Goal: Task Accomplishment & Management: Manage account settings

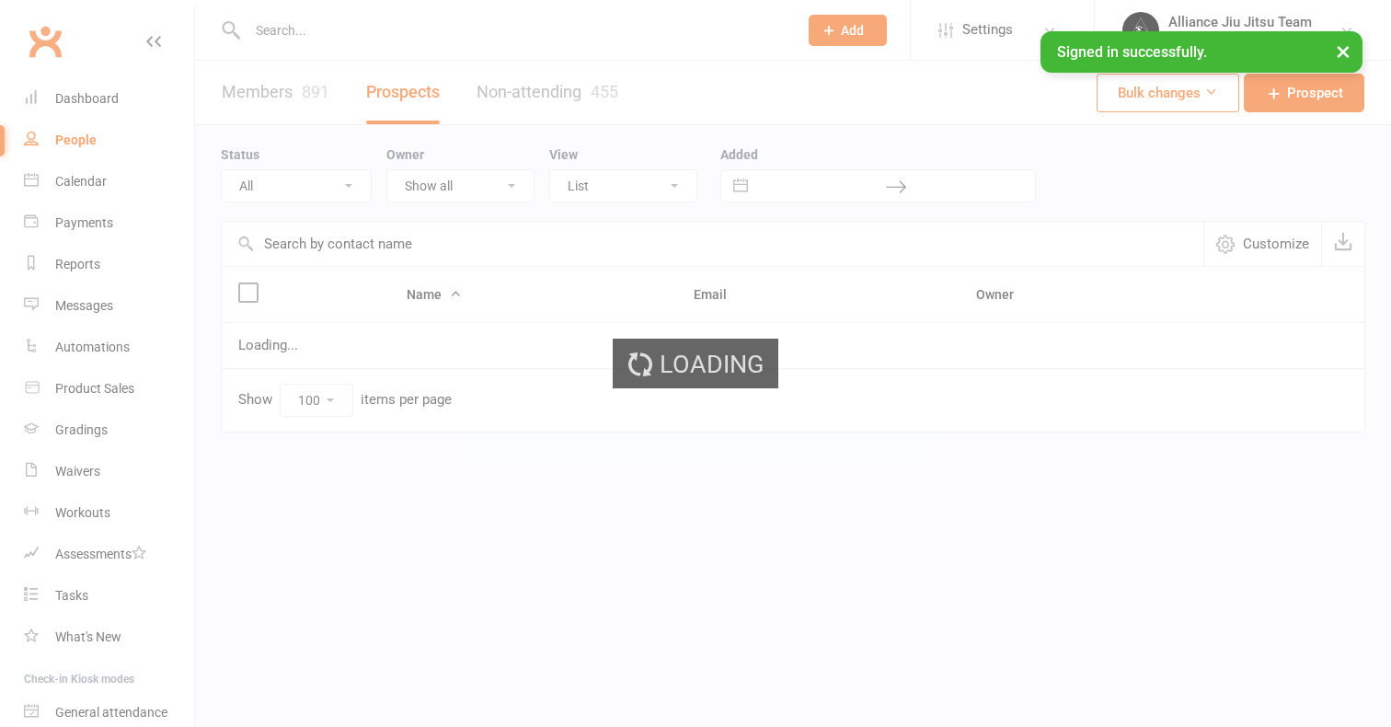
select select "100"
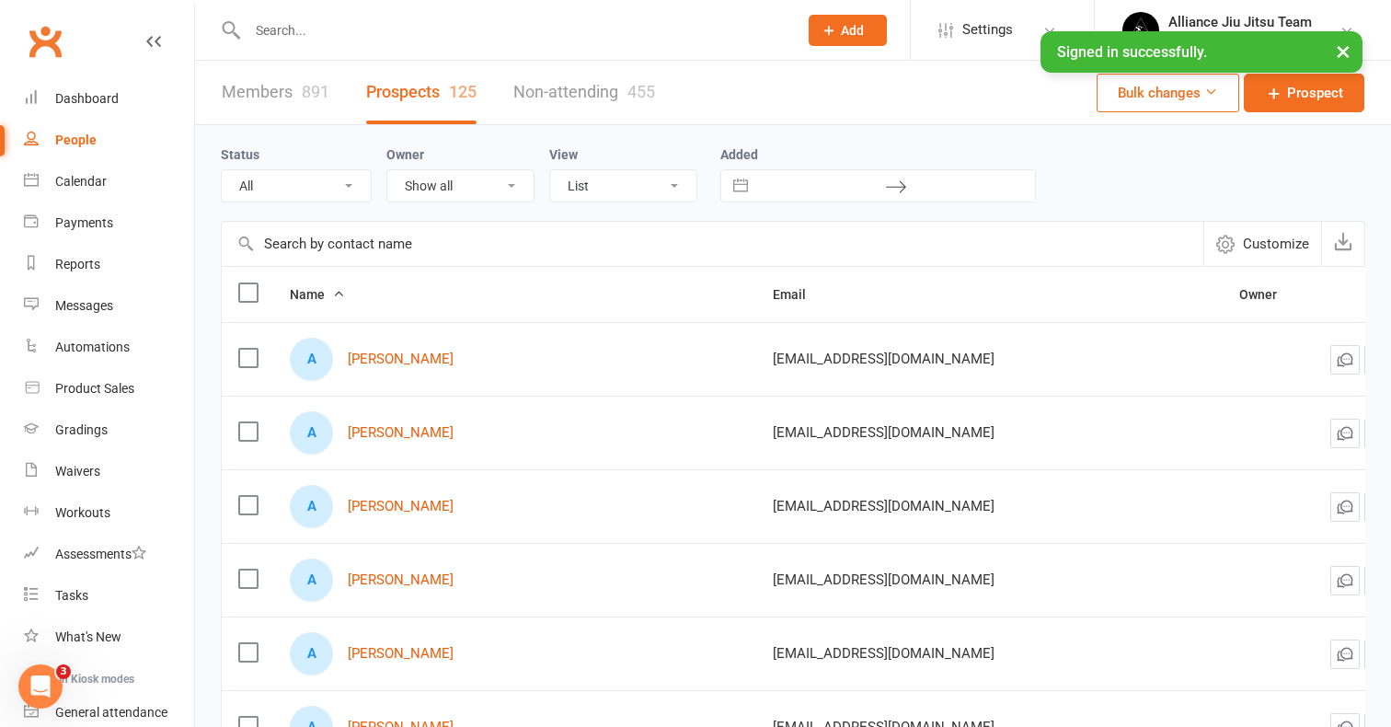
click at [465, 10] on div at bounding box center [503, 30] width 564 height 60
click at [410, 47] on div at bounding box center [503, 30] width 564 height 60
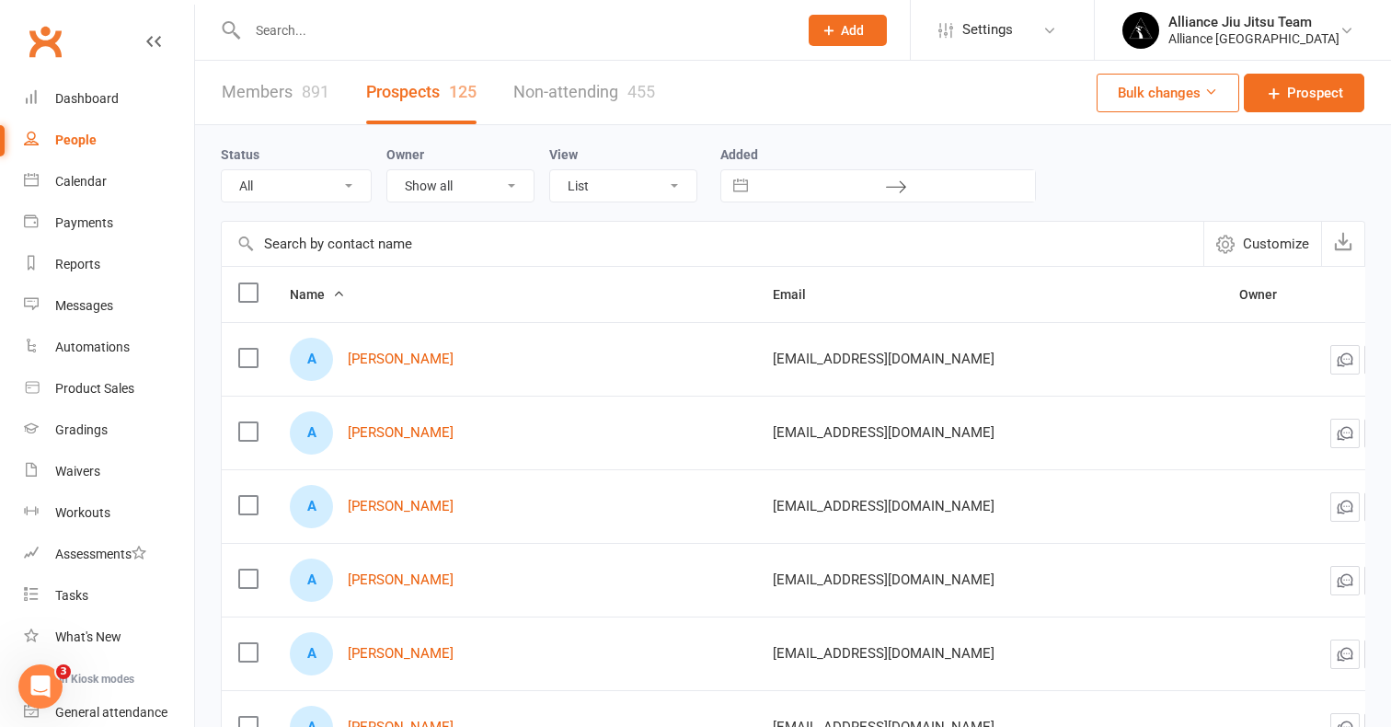
click at [410, 26] on input "text" at bounding box center [513, 30] width 543 height 26
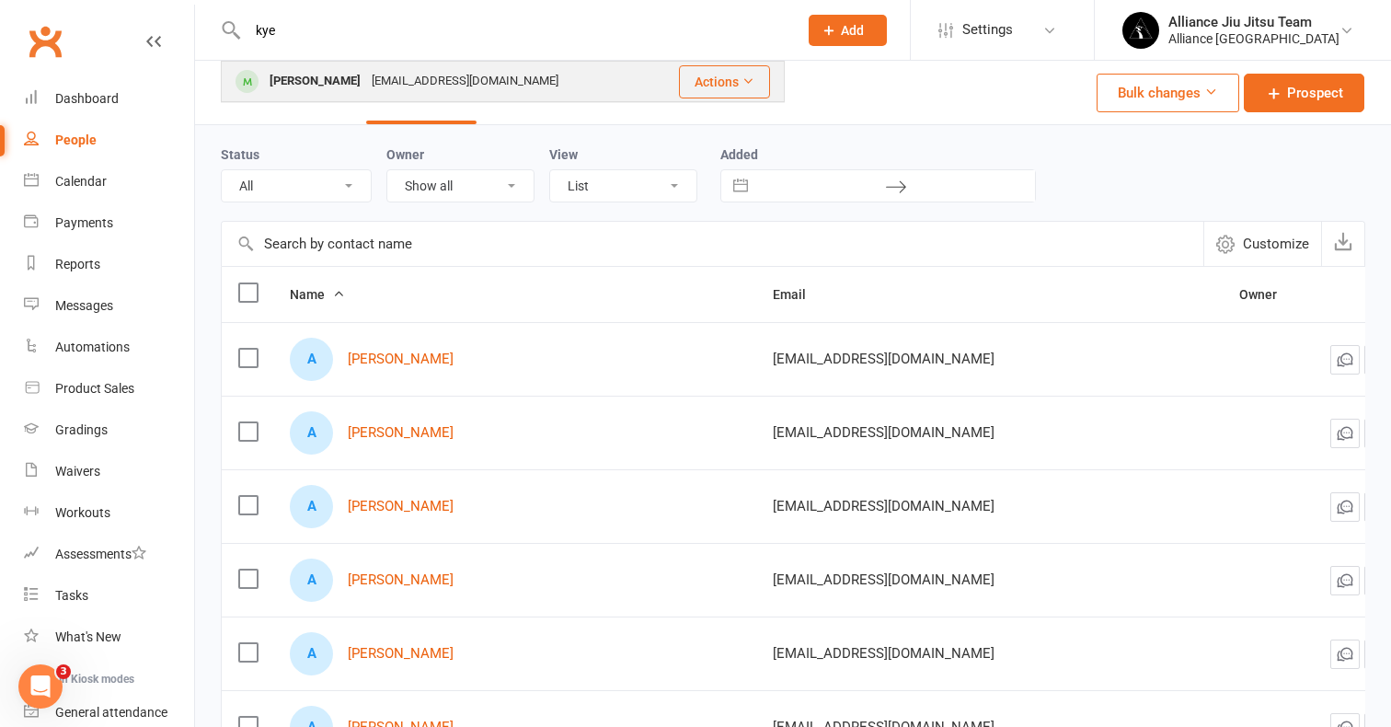
type input "kye"
click at [408, 80] on div "[EMAIL_ADDRESS][DOMAIN_NAME]" at bounding box center [465, 81] width 198 height 27
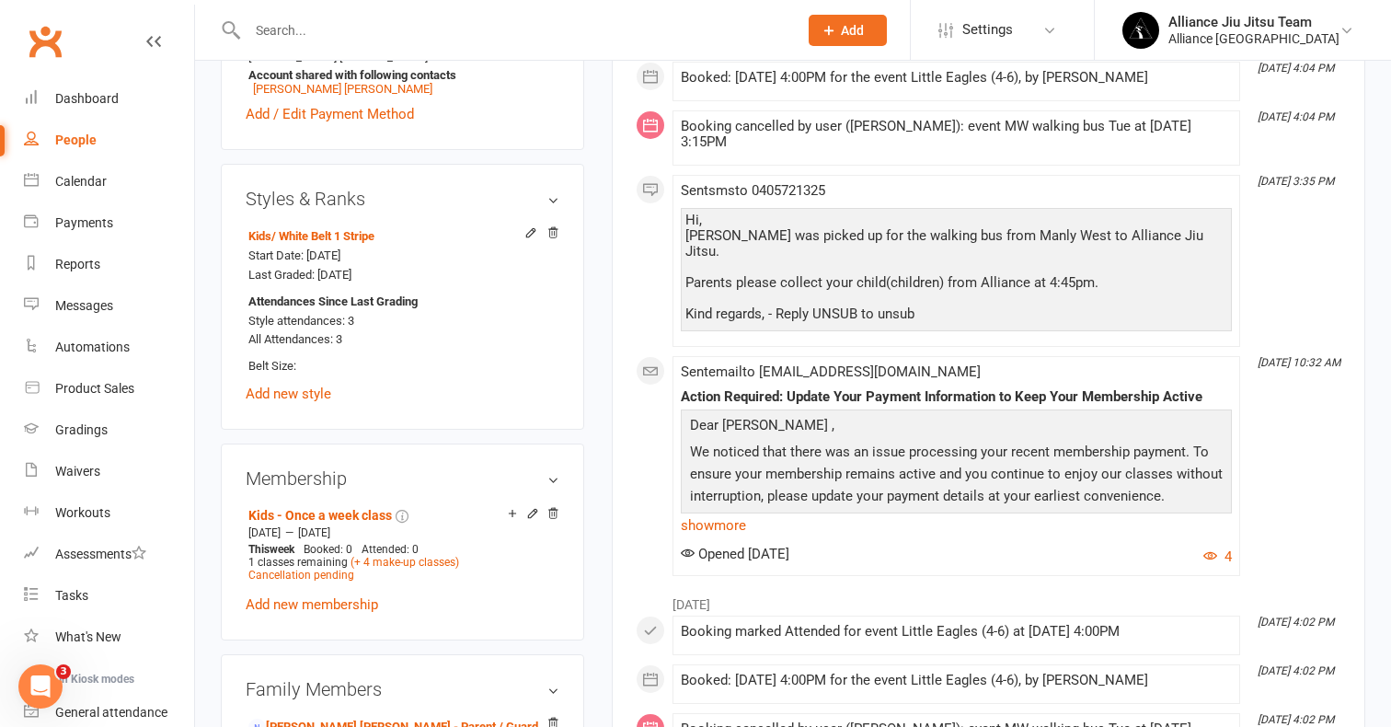
scroll to position [698, 0]
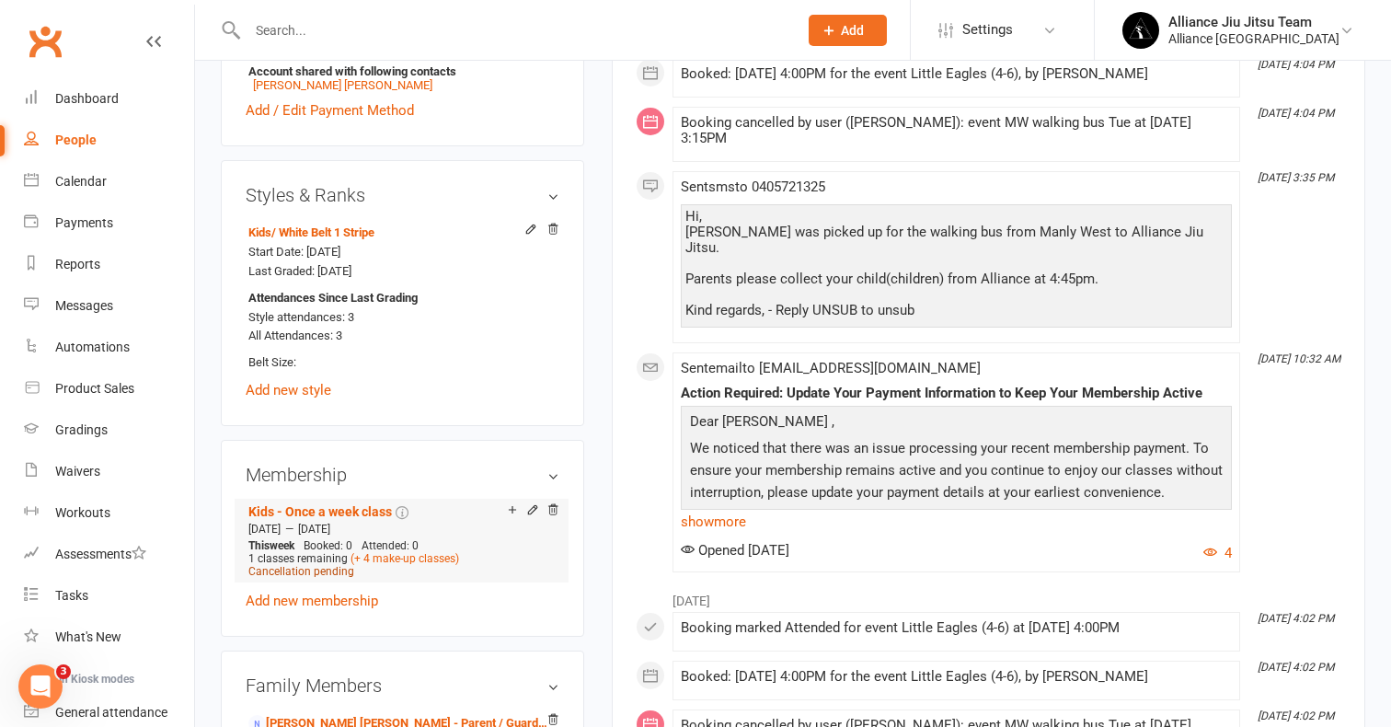
click at [318, 571] on span "Cancellation pending" at bounding box center [301, 571] width 106 height 13
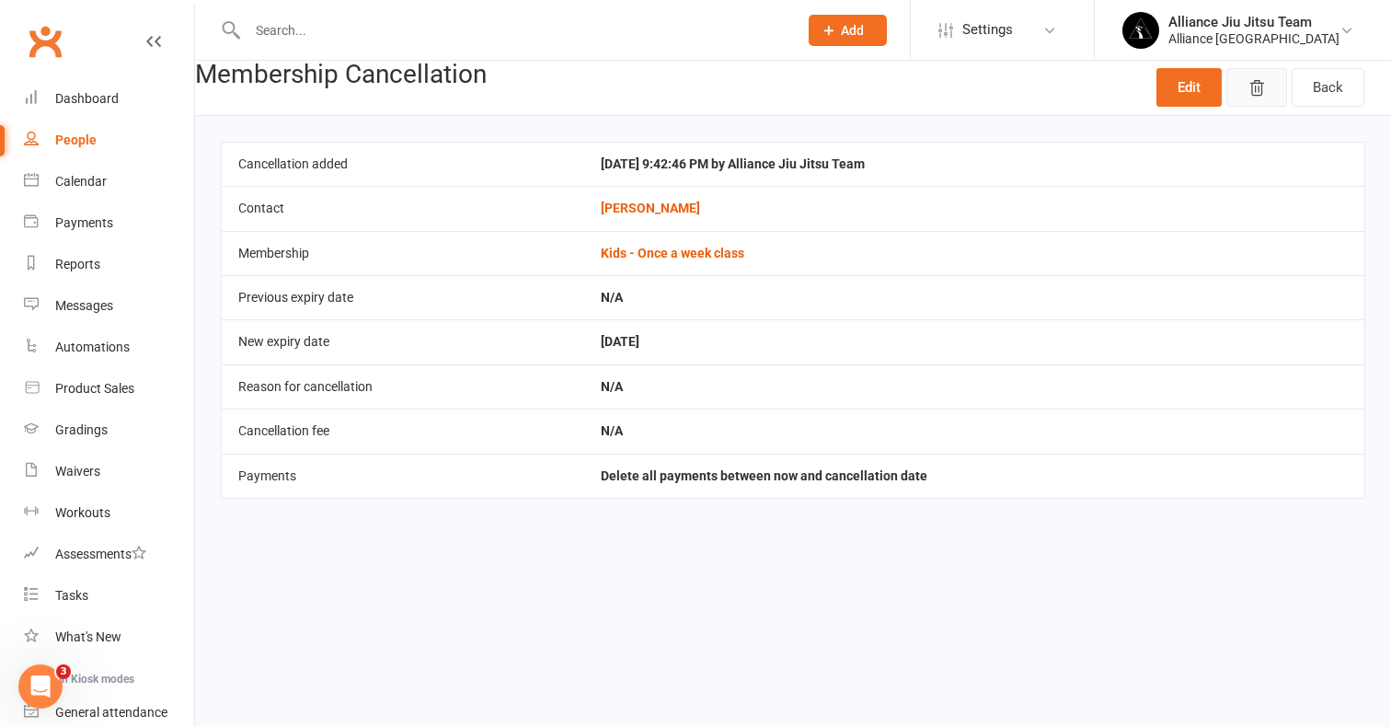
click at [1256, 87] on icon "button" at bounding box center [1257, 88] width 18 height 18
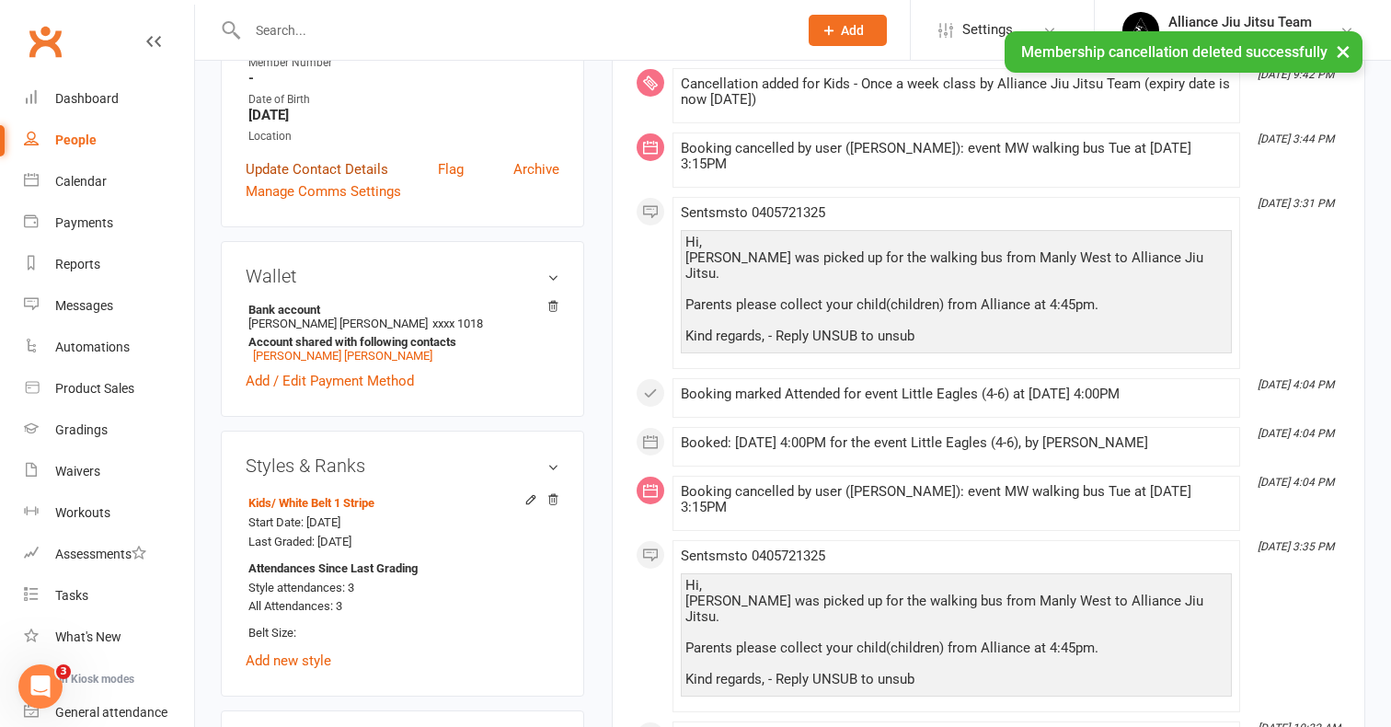
scroll to position [395, 0]
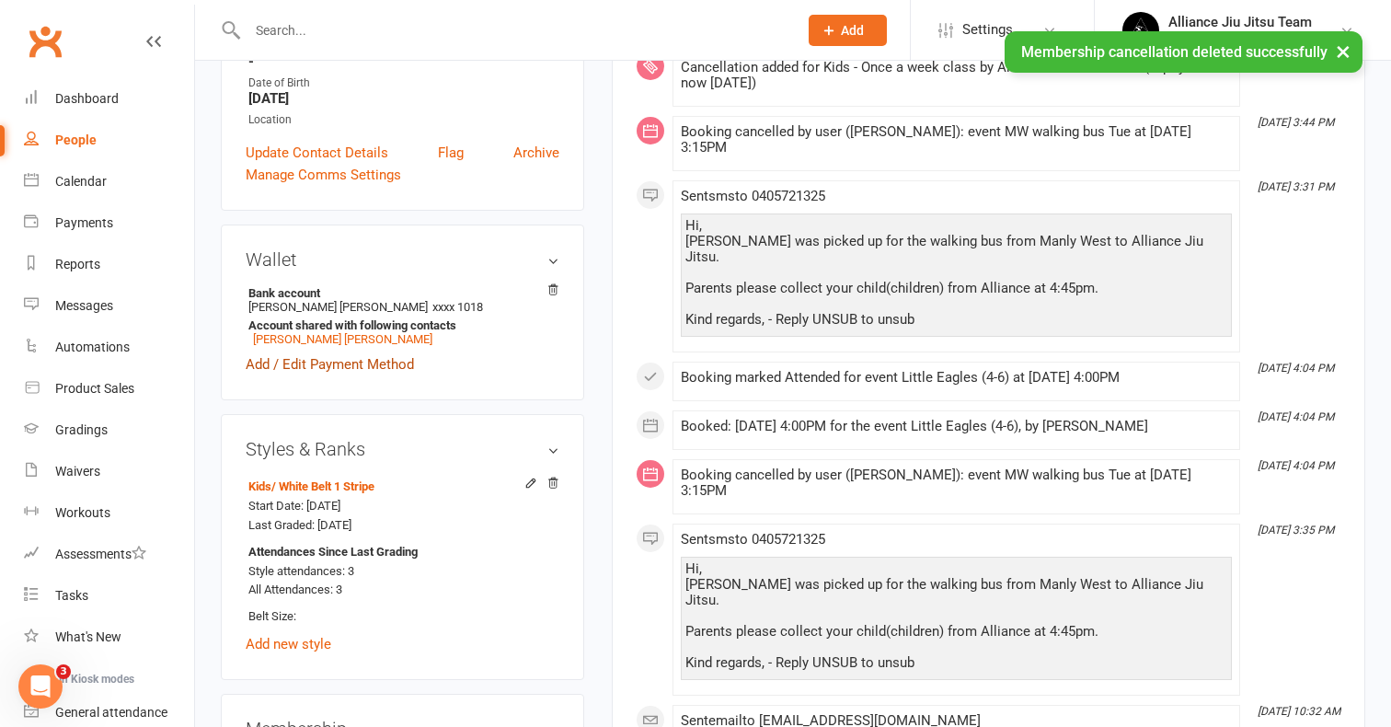
click at [395, 359] on link "Add / Edit Payment Method" at bounding box center [330, 364] width 168 height 22
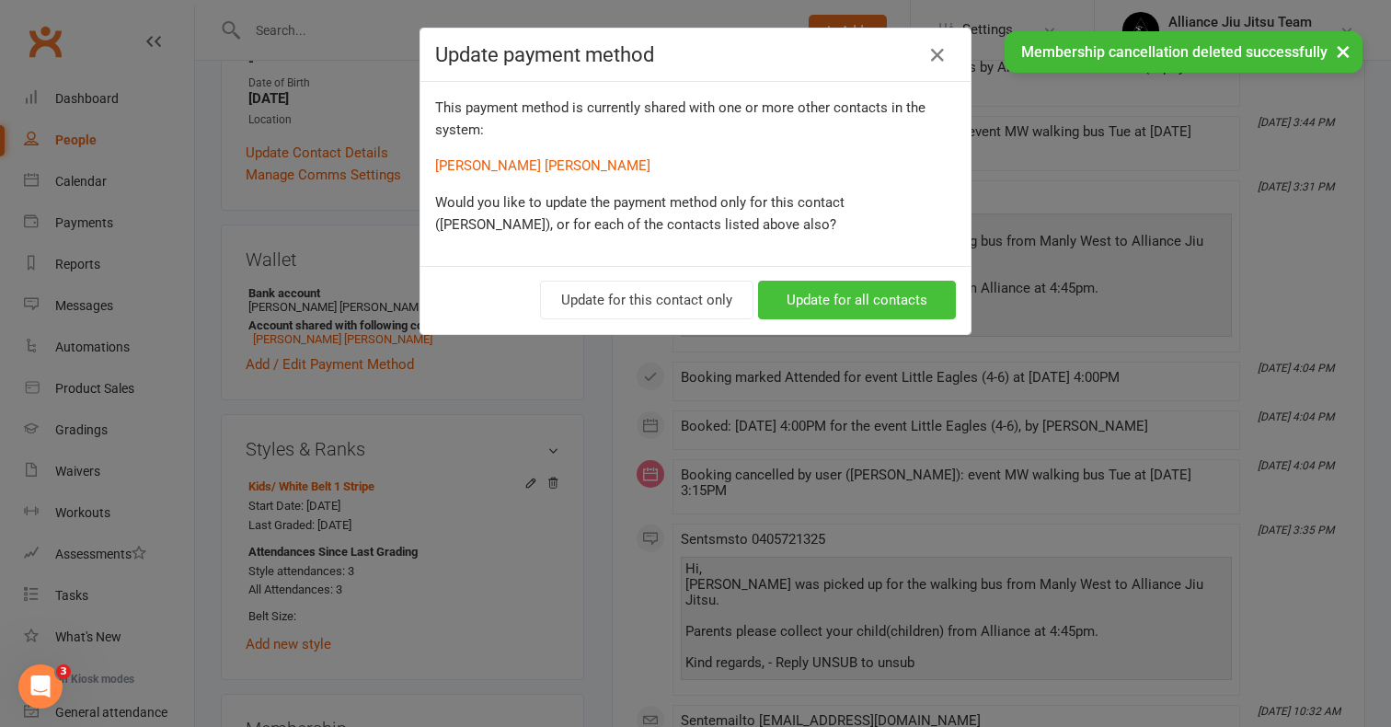
click at [849, 299] on button "Update for all contacts" at bounding box center [857, 300] width 198 height 39
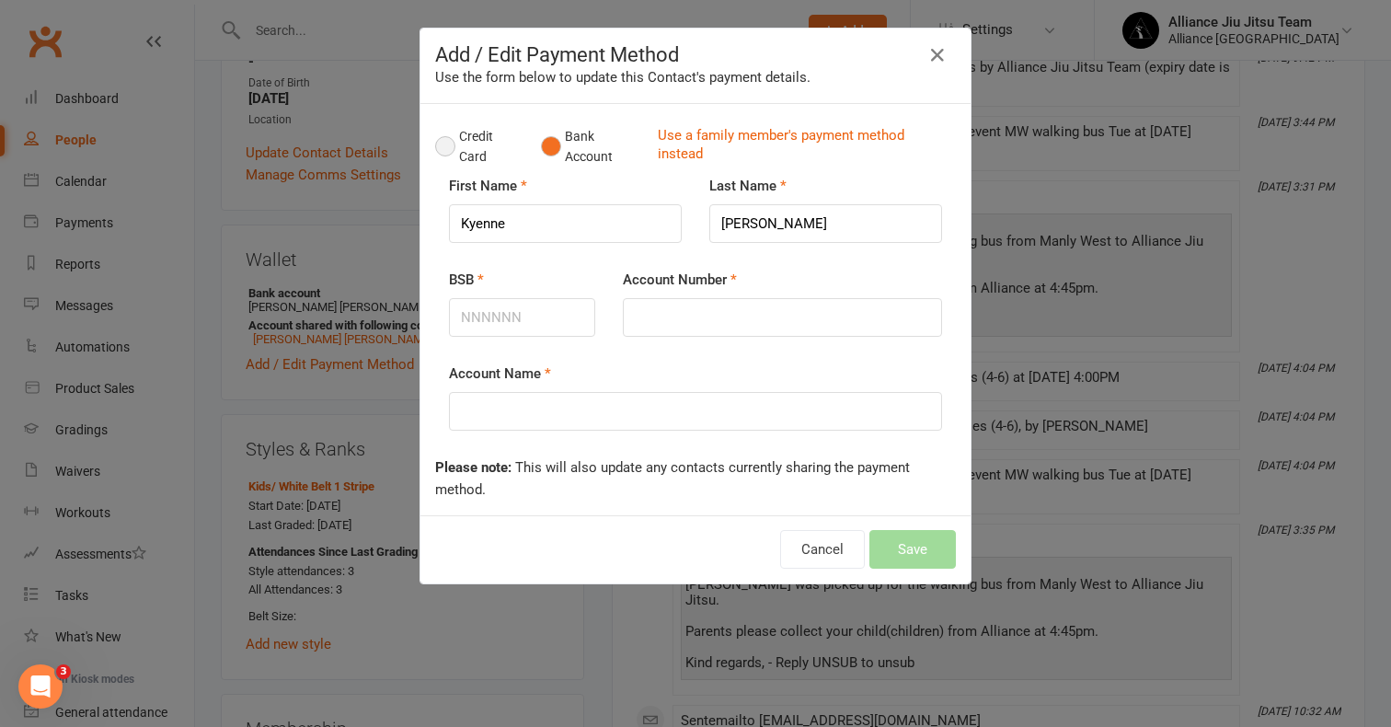
click at [457, 156] on button "Credit Card" at bounding box center [478, 147] width 87 height 56
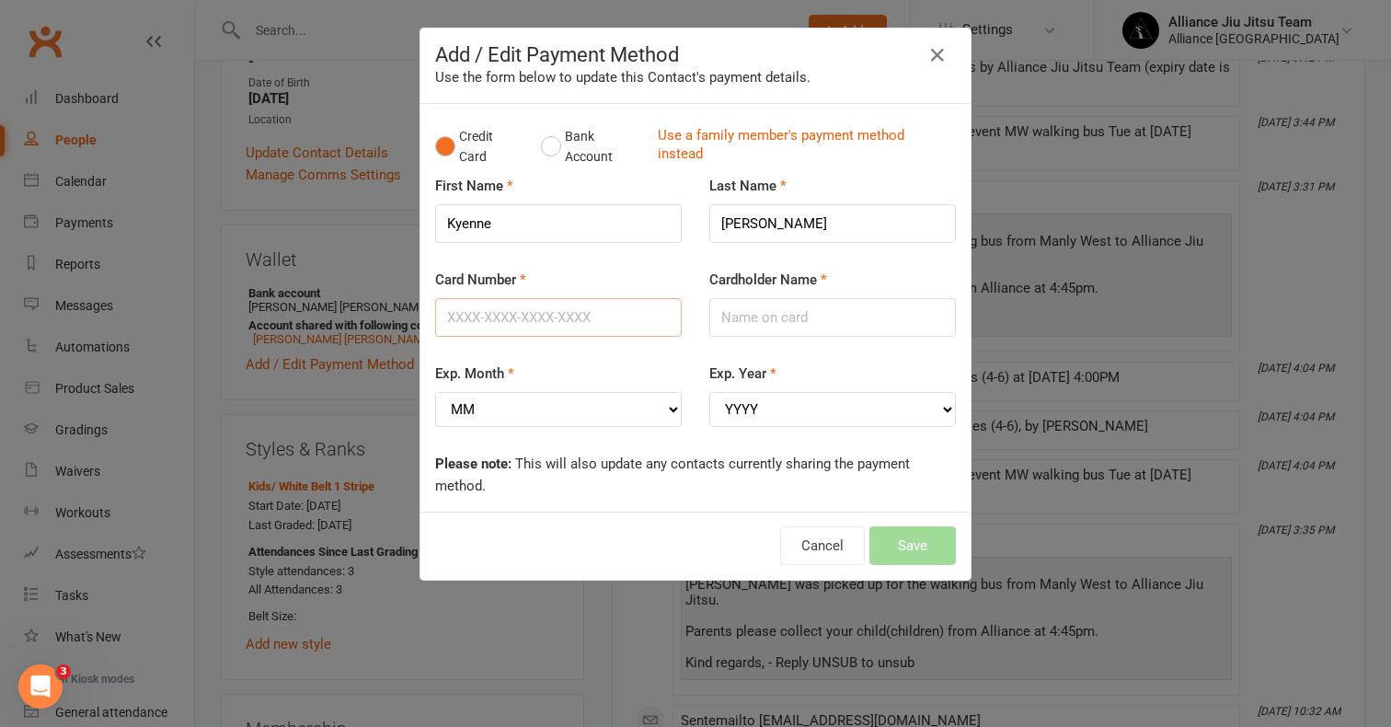
click at [575, 317] on input "Card Number" at bounding box center [558, 317] width 247 height 39
type input "[CREDIT_CARD_NUMBER]"
click at [779, 318] on input "Cardholder Name" at bounding box center [833, 317] width 247 height 39
type input "[PERSON_NAME]"
select select "02"
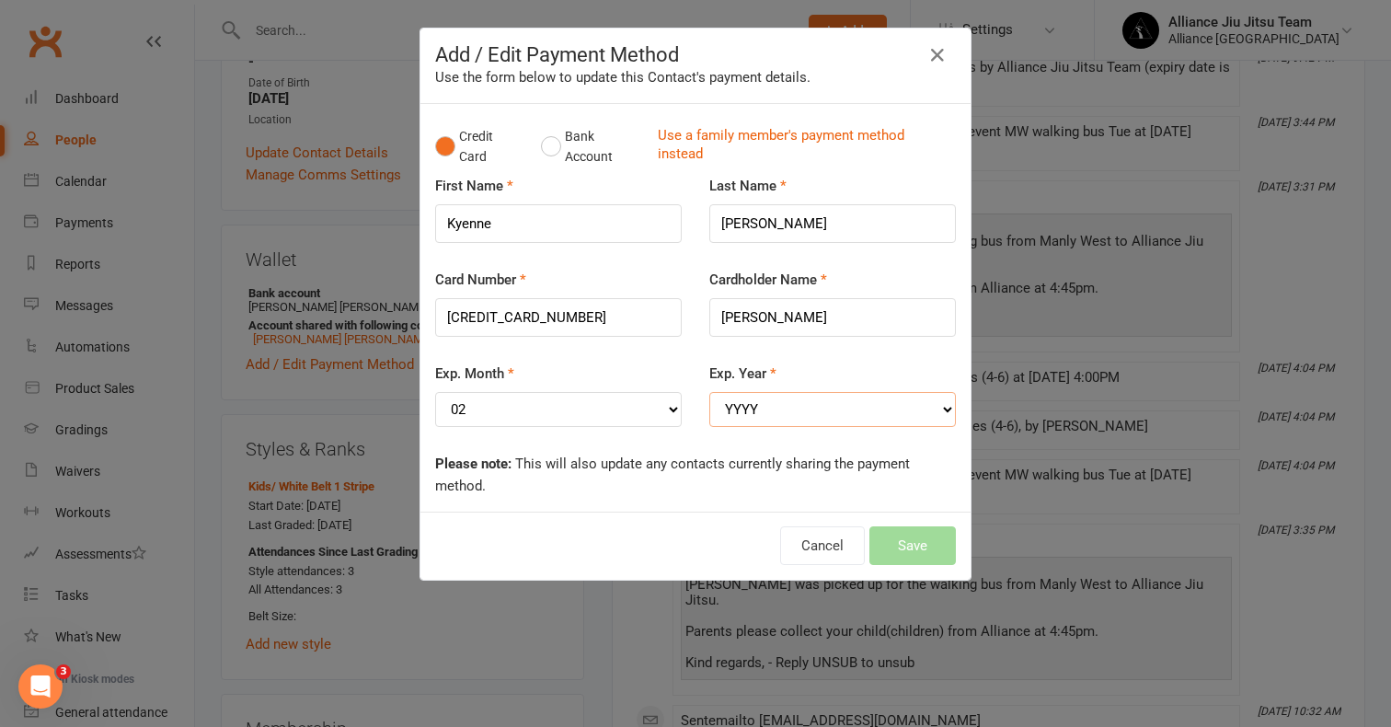
select select "2029"
click at [916, 526] on button "Save" at bounding box center [913, 545] width 87 height 39
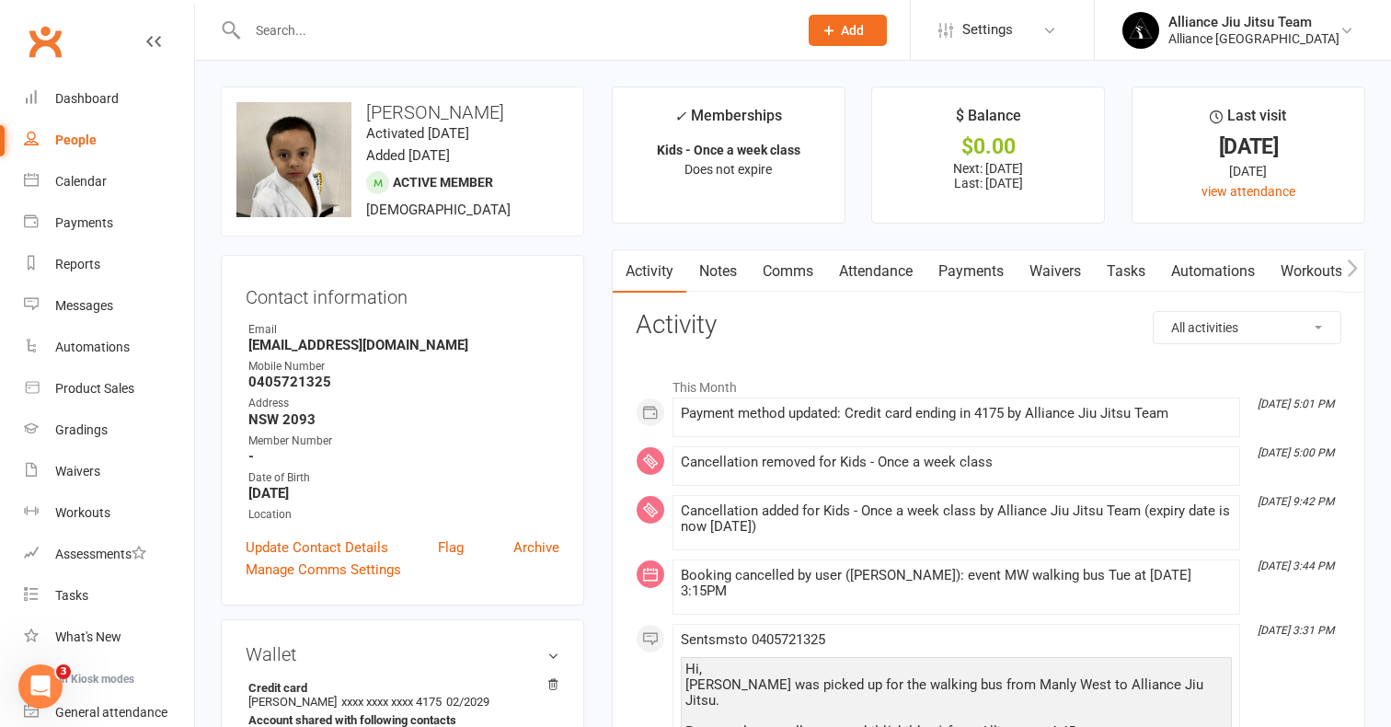
scroll to position [0, 0]
click at [91, 106] on link "Dashboard" at bounding box center [109, 98] width 170 height 41
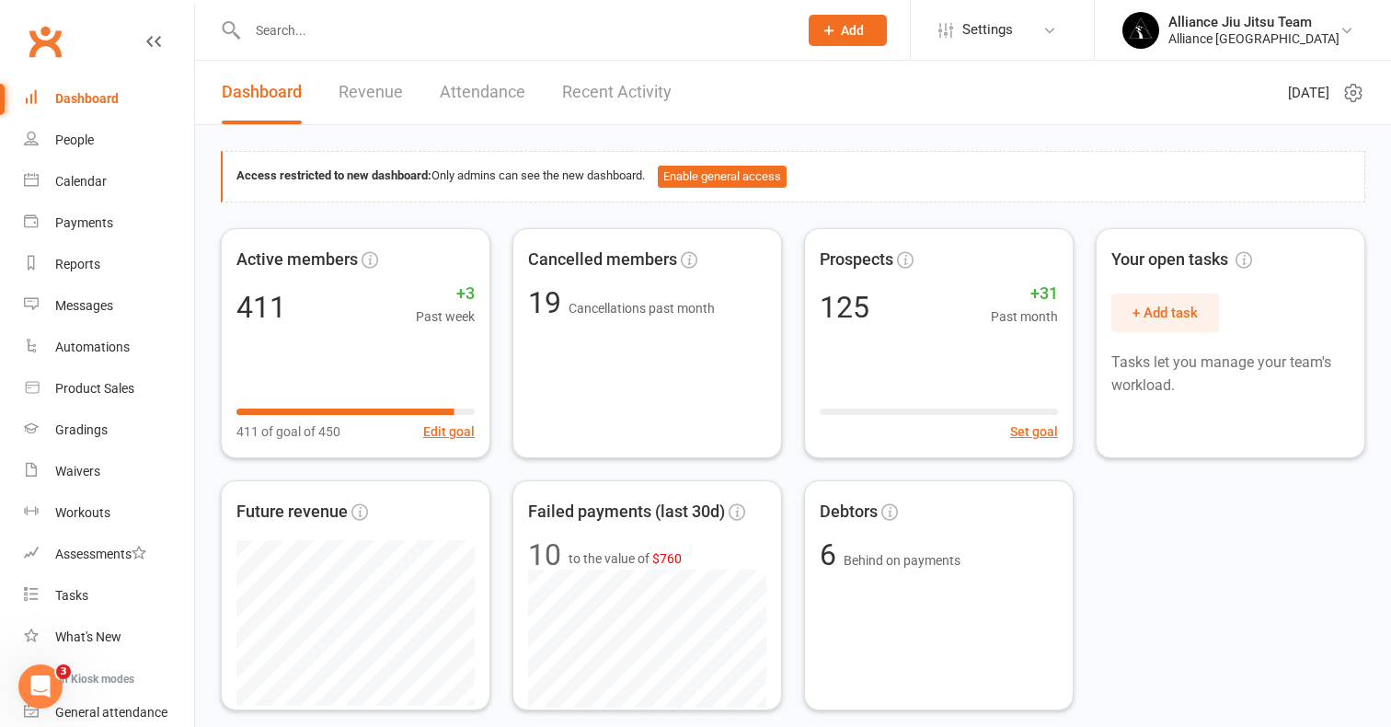
click at [356, 22] on input "text" at bounding box center [513, 30] width 543 height 26
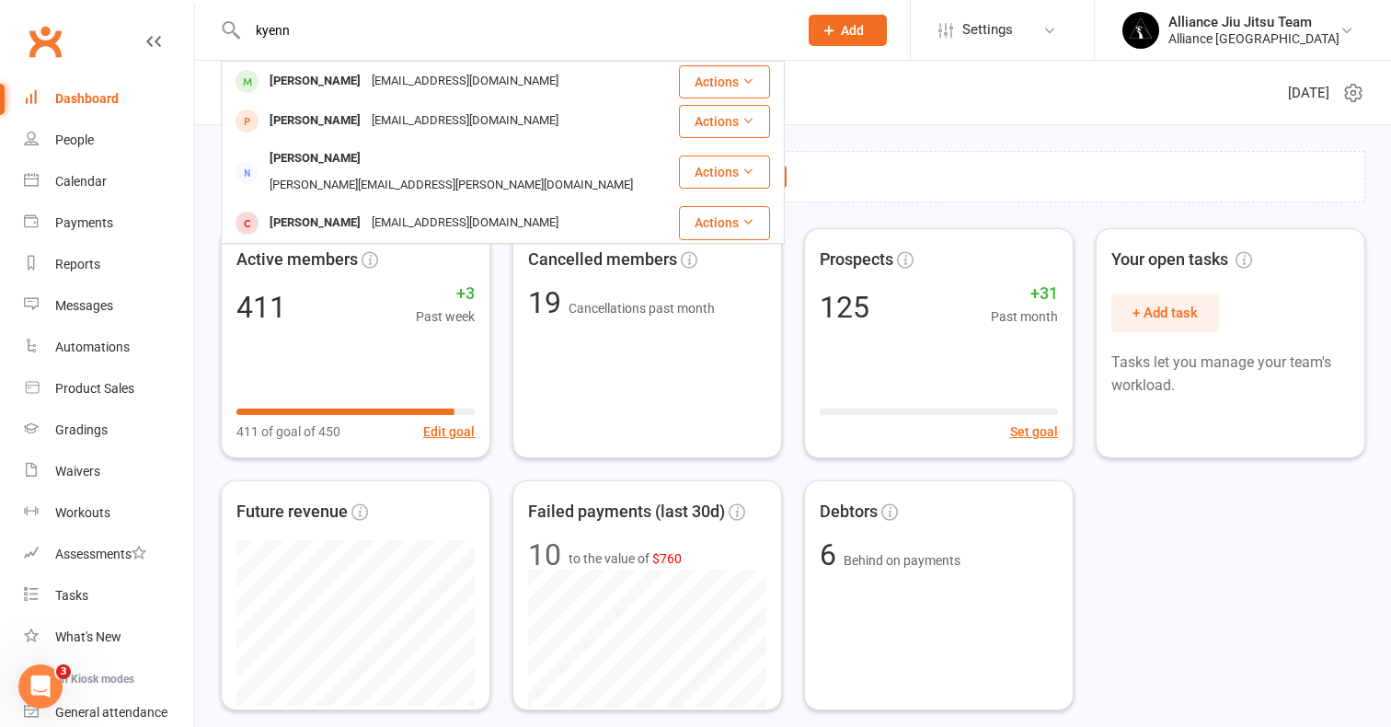
type input "keen"
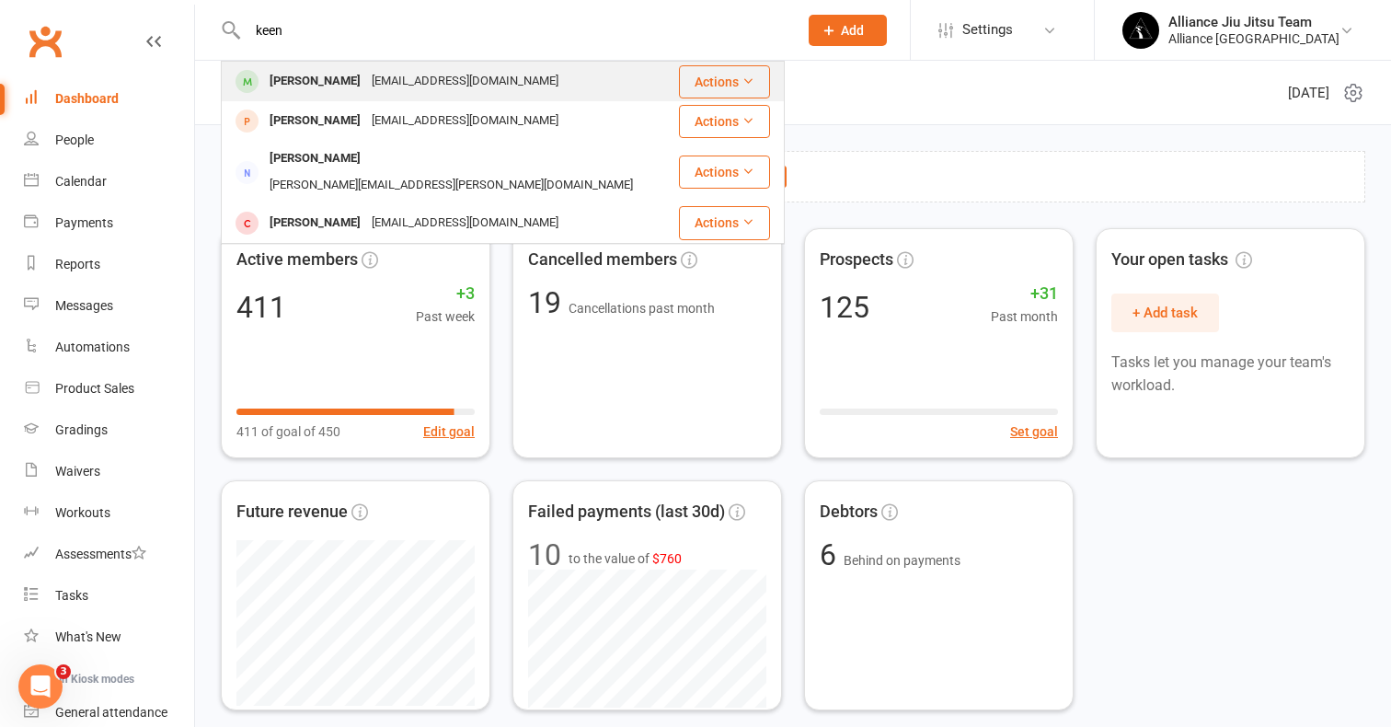
drag, startPoint x: 356, startPoint y: 22, endPoint x: 352, endPoint y: 78, distance: 56.3
click at [366, 78] on div "[EMAIL_ADDRESS][DOMAIN_NAME]" at bounding box center [465, 81] width 198 height 27
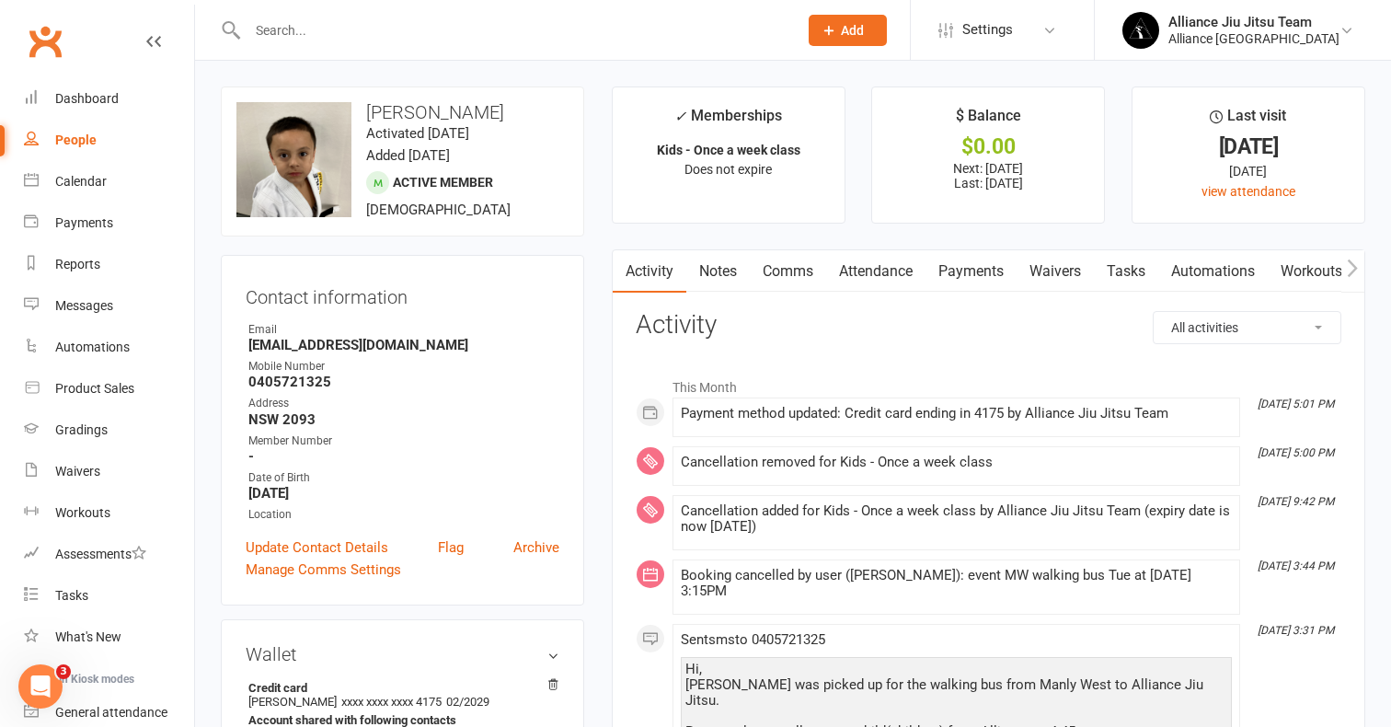
click at [982, 274] on link "Payments" at bounding box center [971, 271] width 91 height 42
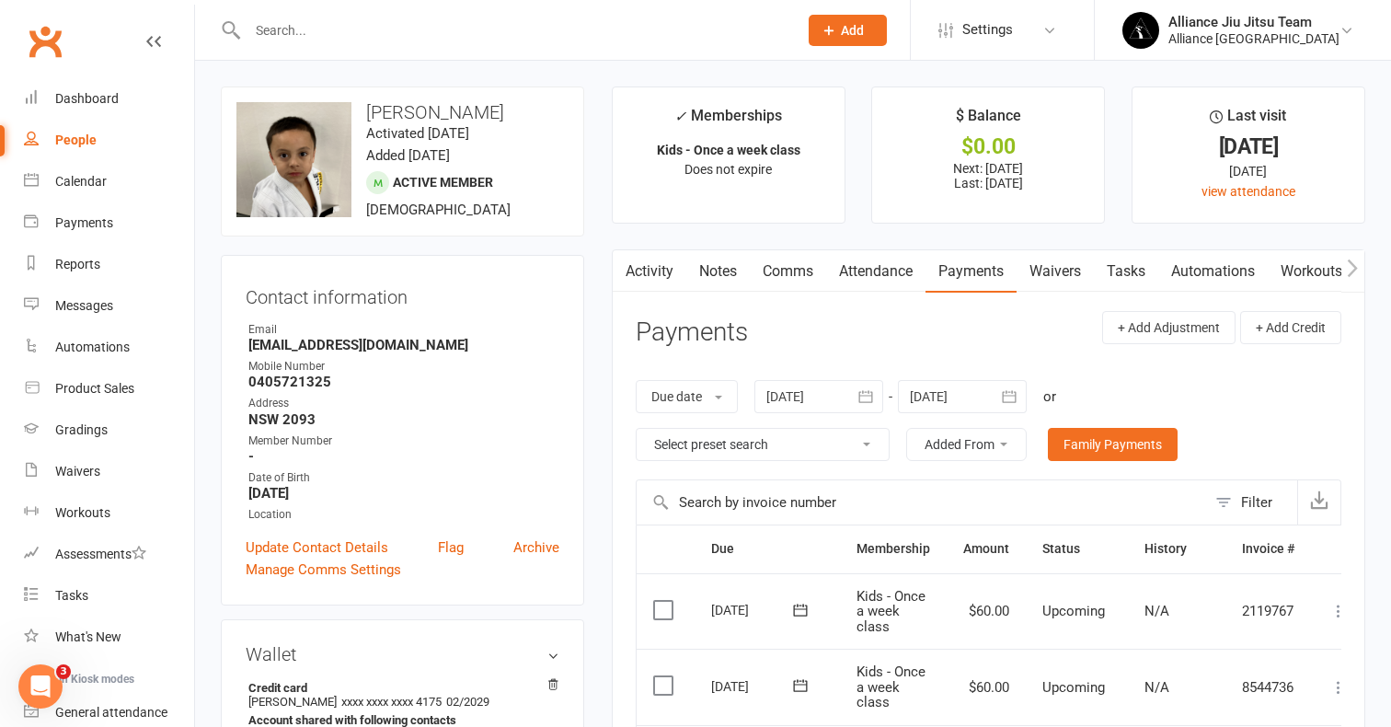
click at [864, 392] on icon "button" at bounding box center [867, 396] width 14 height 12
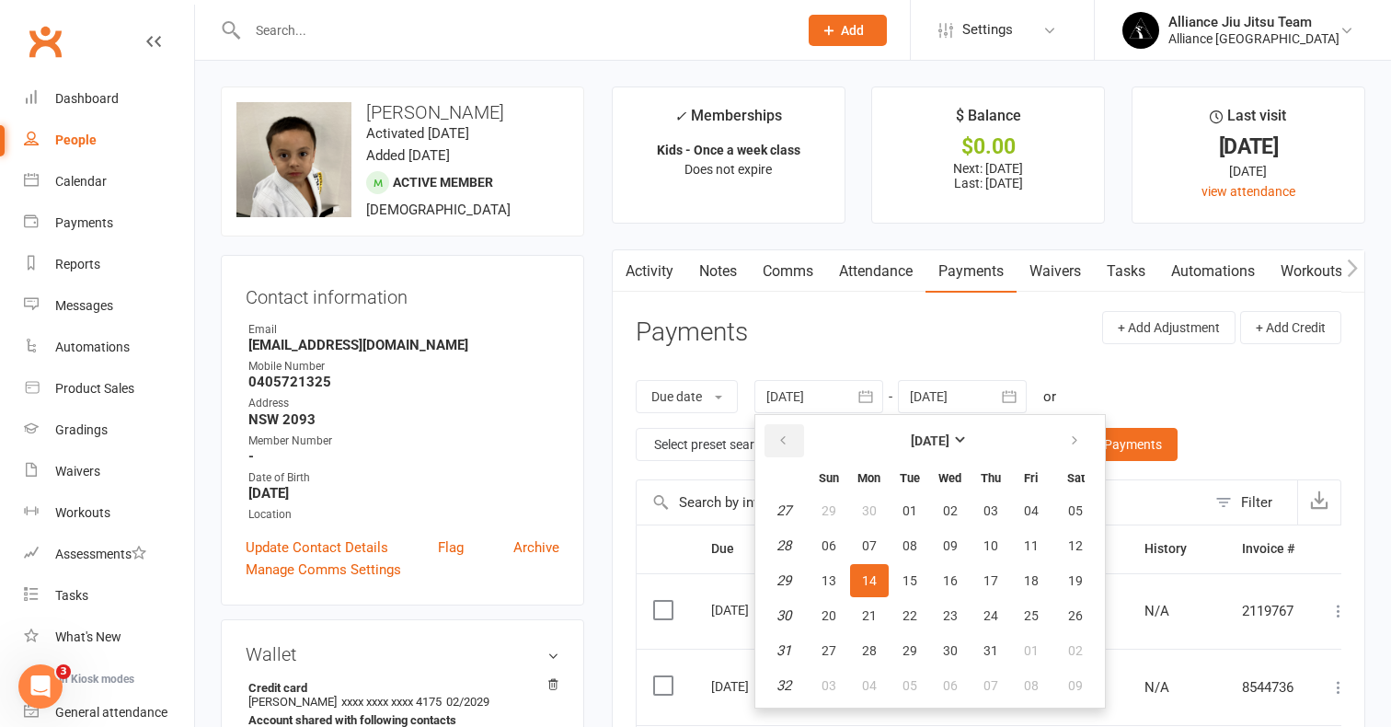
click at [776, 443] on button "button" at bounding box center [785, 440] width 40 height 33
click at [840, 512] on button "01" at bounding box center [829, 510] width 39 height 33
type input "[DATE]"
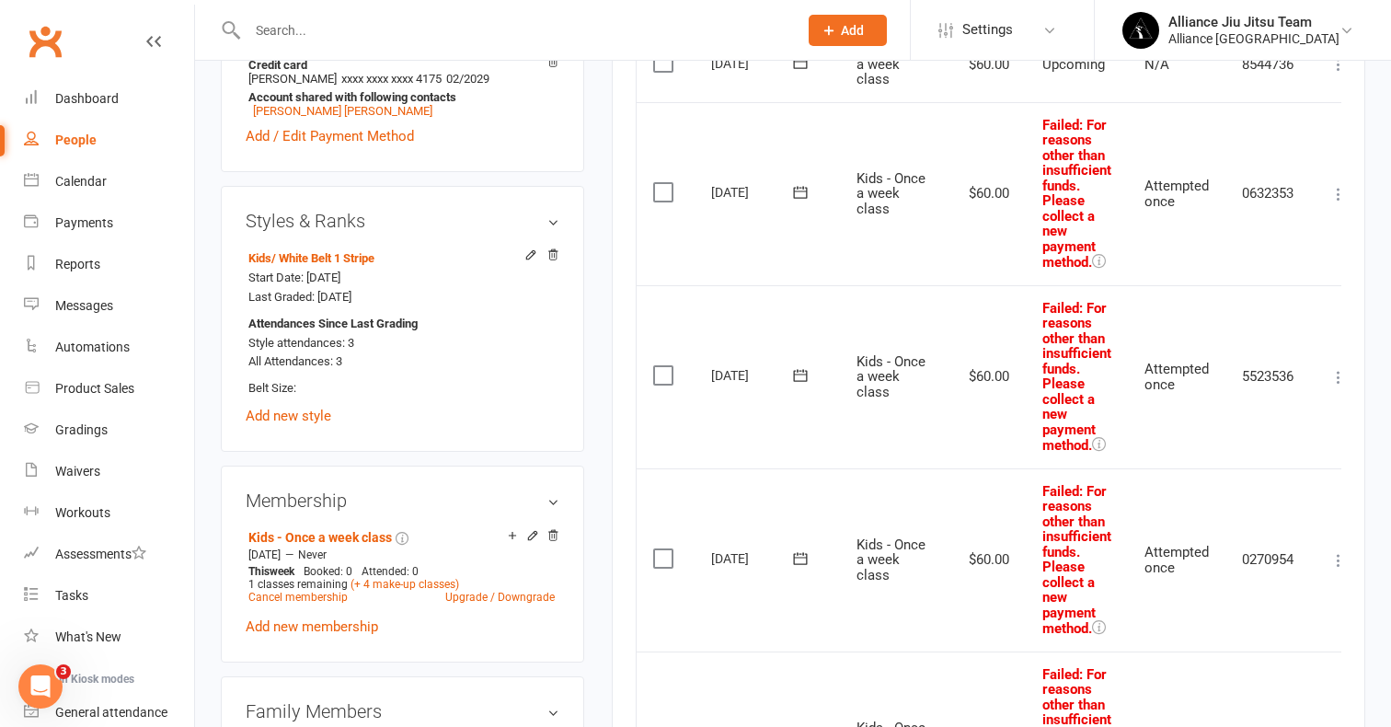
scroll to position [620, 0]
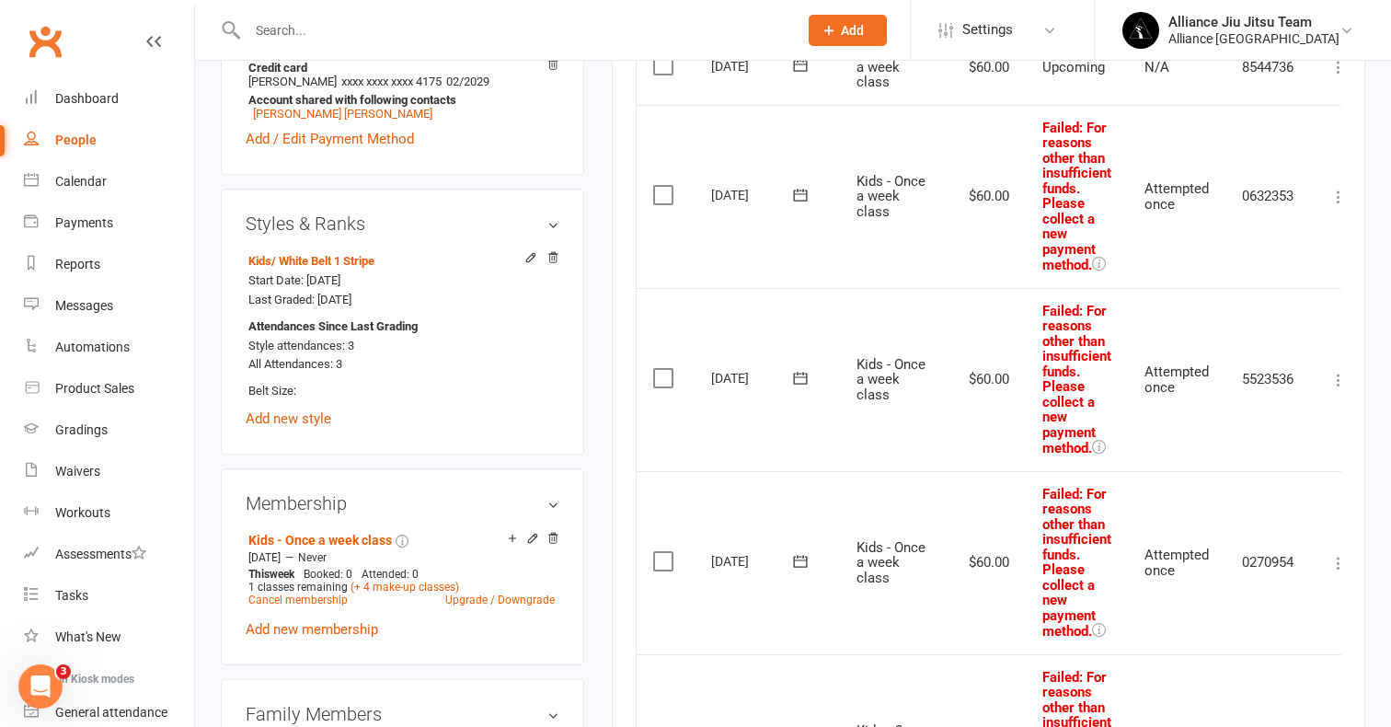
click at [1333, 188] on icon at bounding box center [1339, 197] width 18 height 18
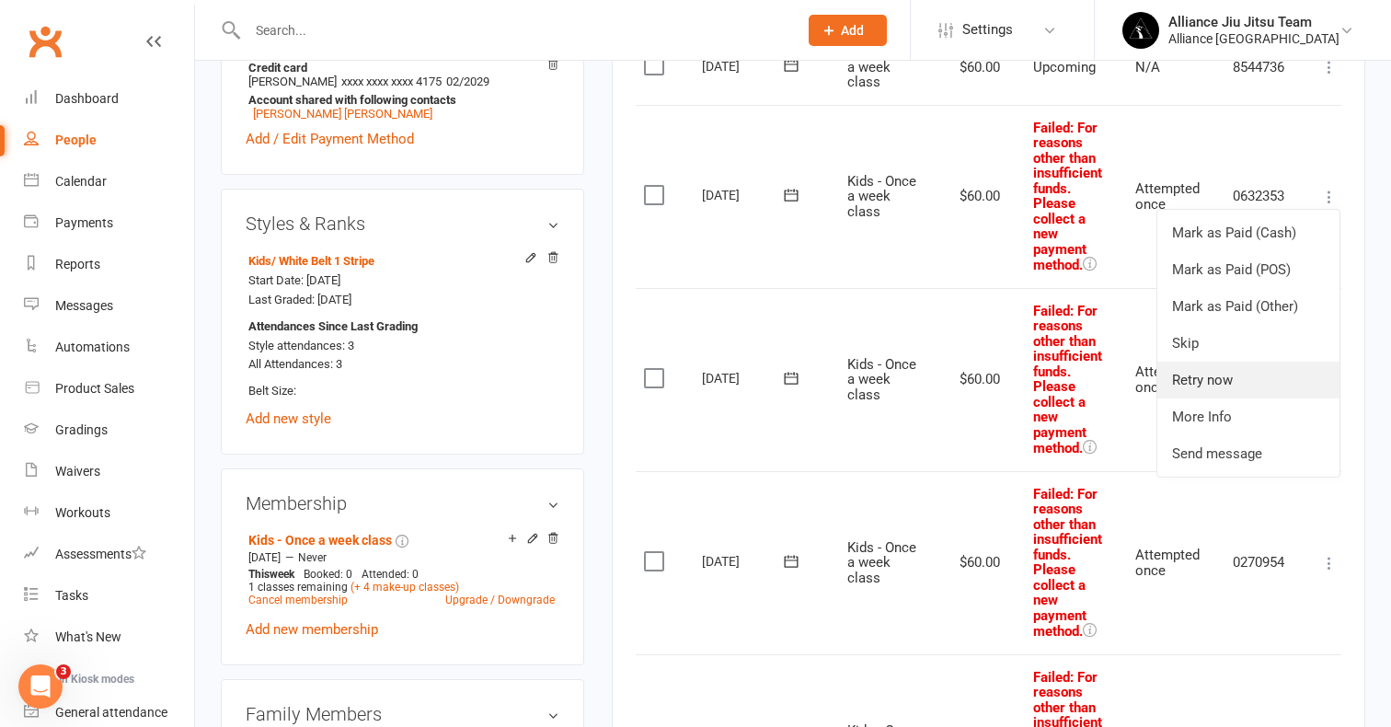
click at [1225, 375] on link "Retry now" at bounding box center [1249, 380] width 182 height 37
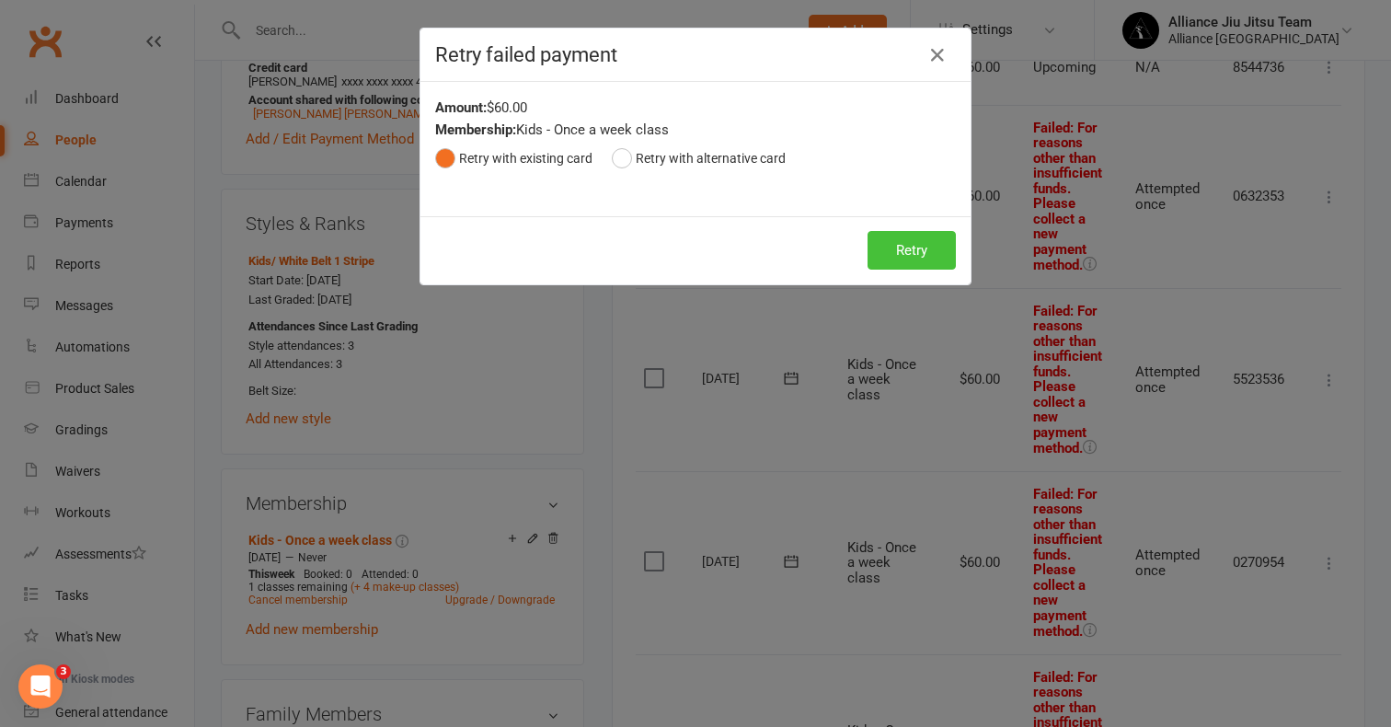
click at [911, 243] on button "Retry" at bounding box center [912, 250] width 88 height 39
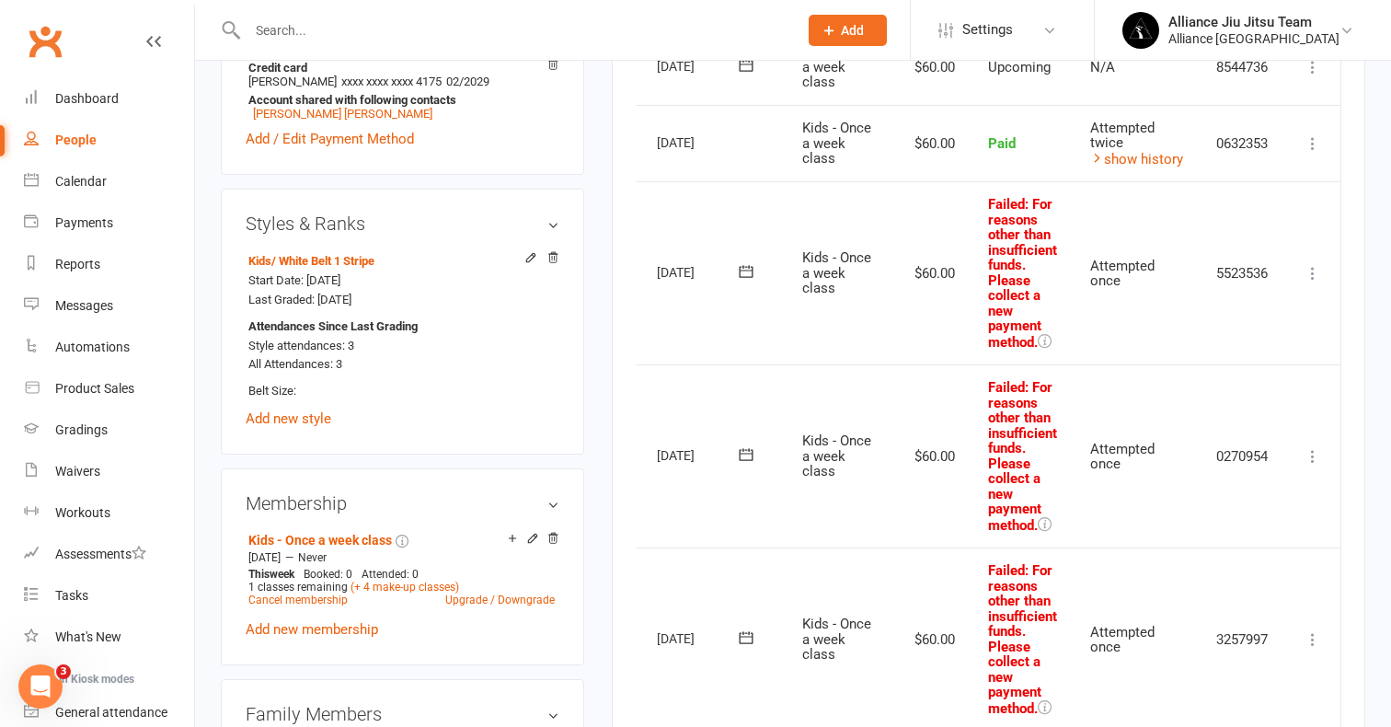
scroll to position [0, 58]
click at [1319, 264] on icon at bounding box center [1313, 273] width 18 height 18
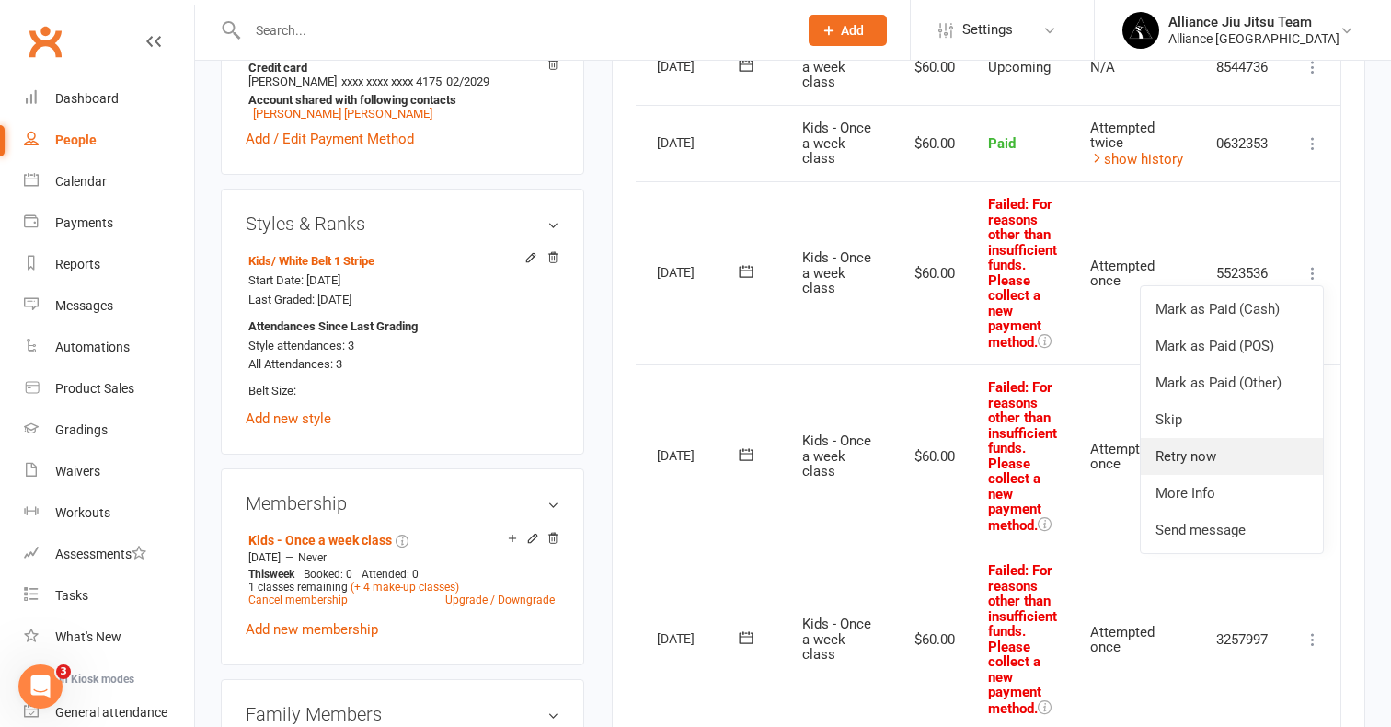
click at [1203, 446] on link "Retry now" at bounding box center [1232, 456] width 182 height 37
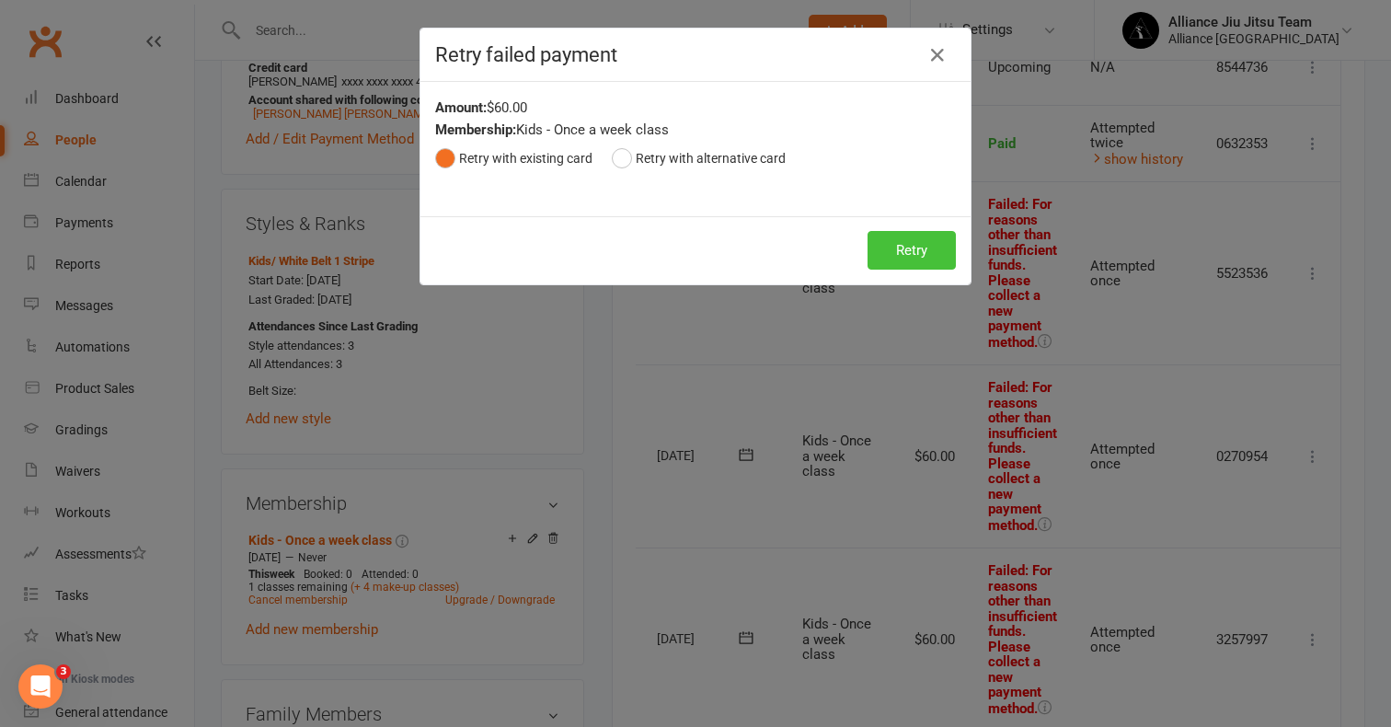
click at [941, 248] on button "Retry" at bounding box center [912, 250] width 88 height 39
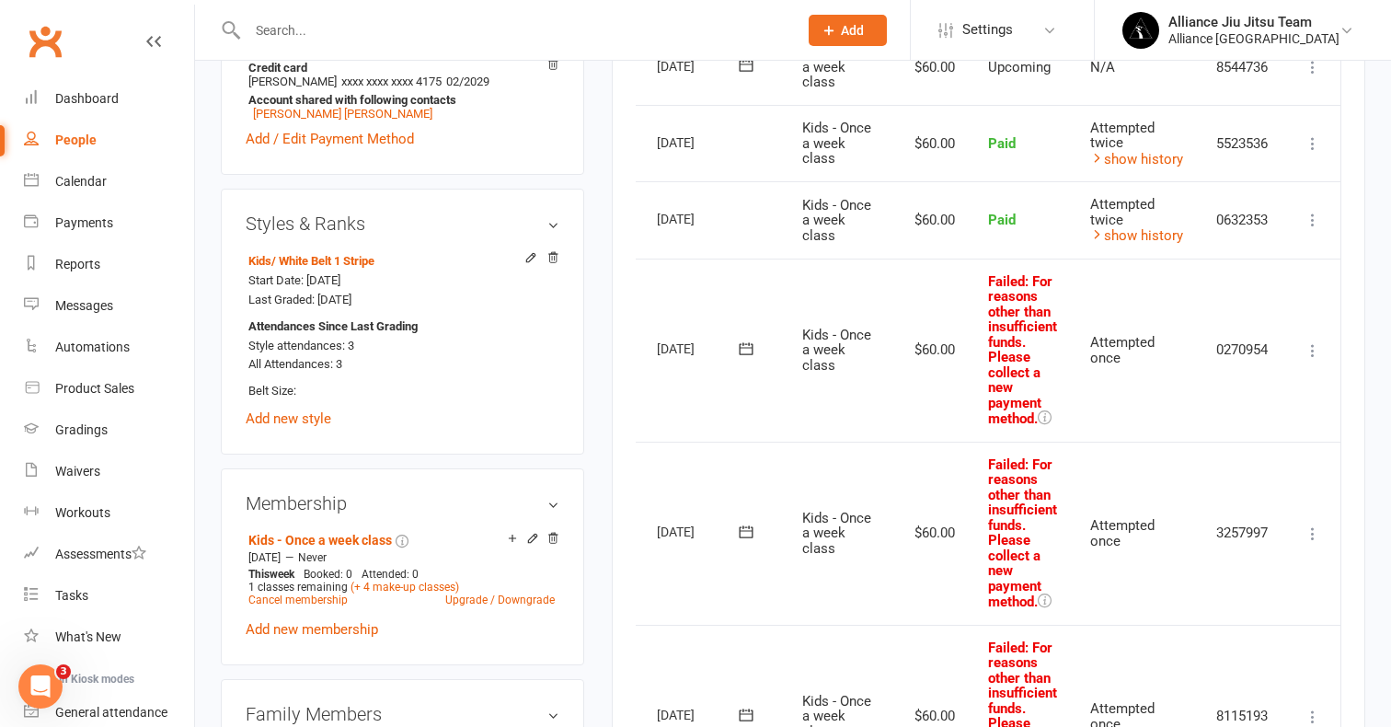
click at [1313, 345] on icon at bounding box center [1313, 350] width 18 height 18
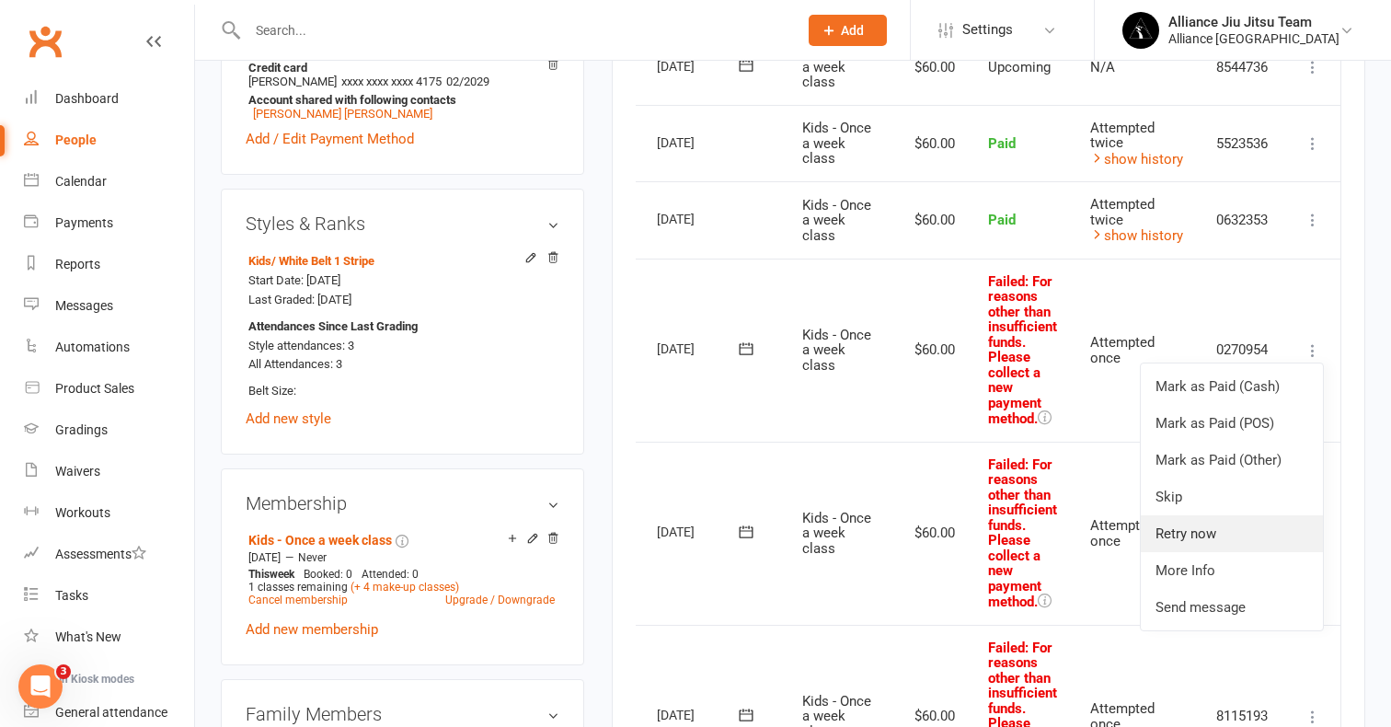
click at [1205, 524] on link "Retry now" at bounding box center [1232, 533] width 182 height 37
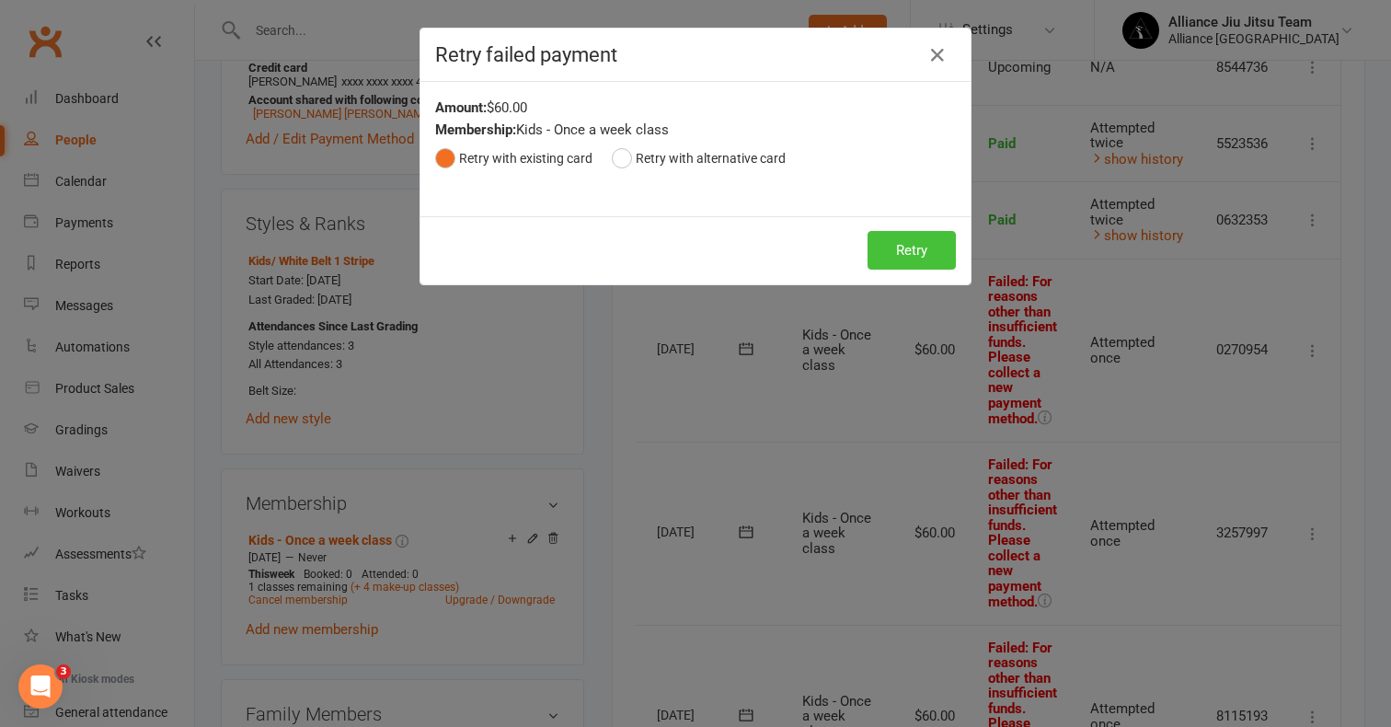
click at [919, 260] on button "Retry" at bounding box center [912, 250] width 88 height 39
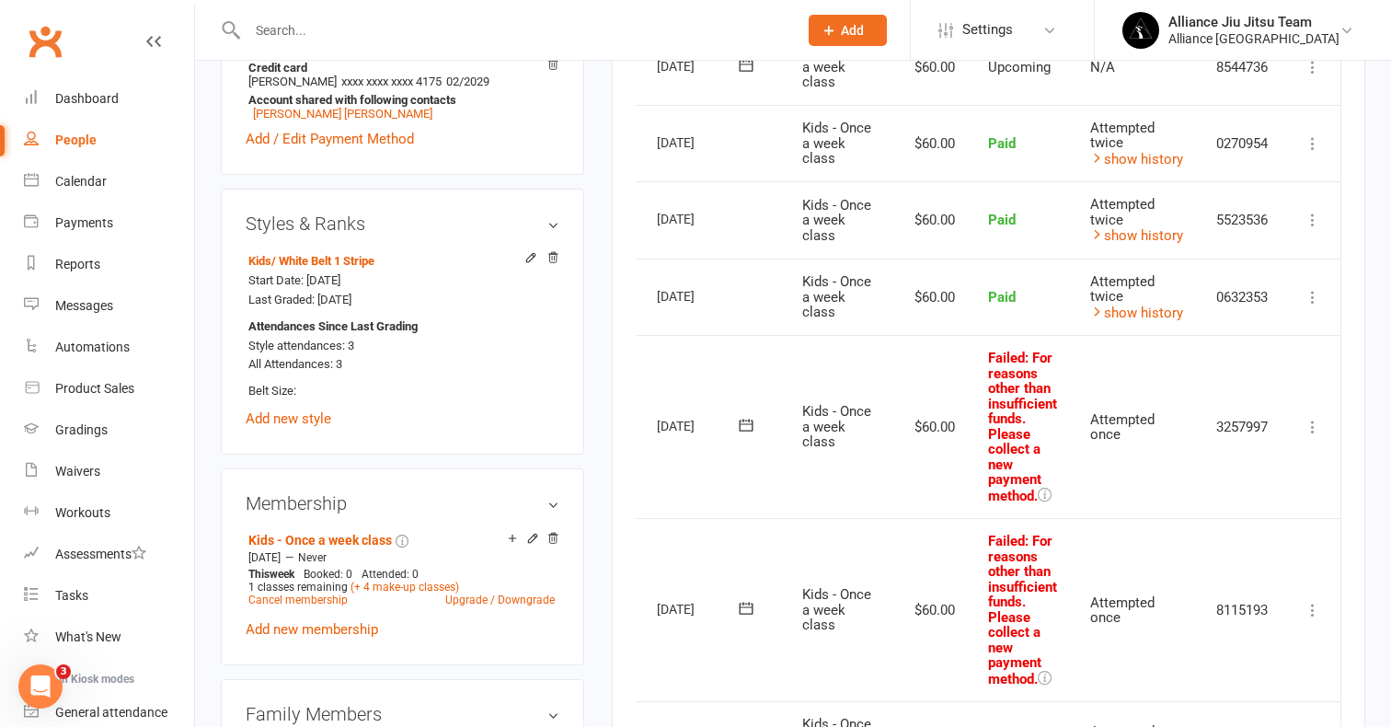
click at [1317, 418] on icon at bounding box center [1313, 427] width 18 height 18
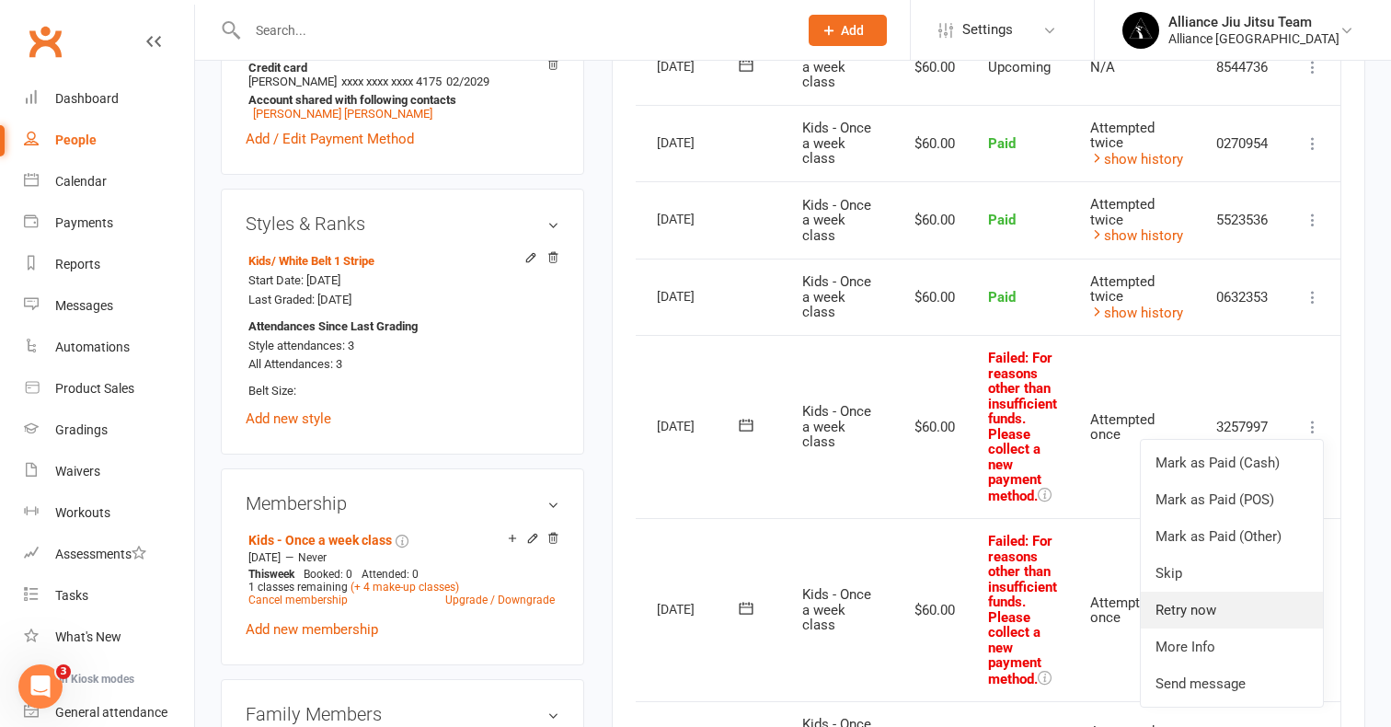
click at [1209, 592] on link "Retry now" at bounding box center [1232, 610] width 182 height 37
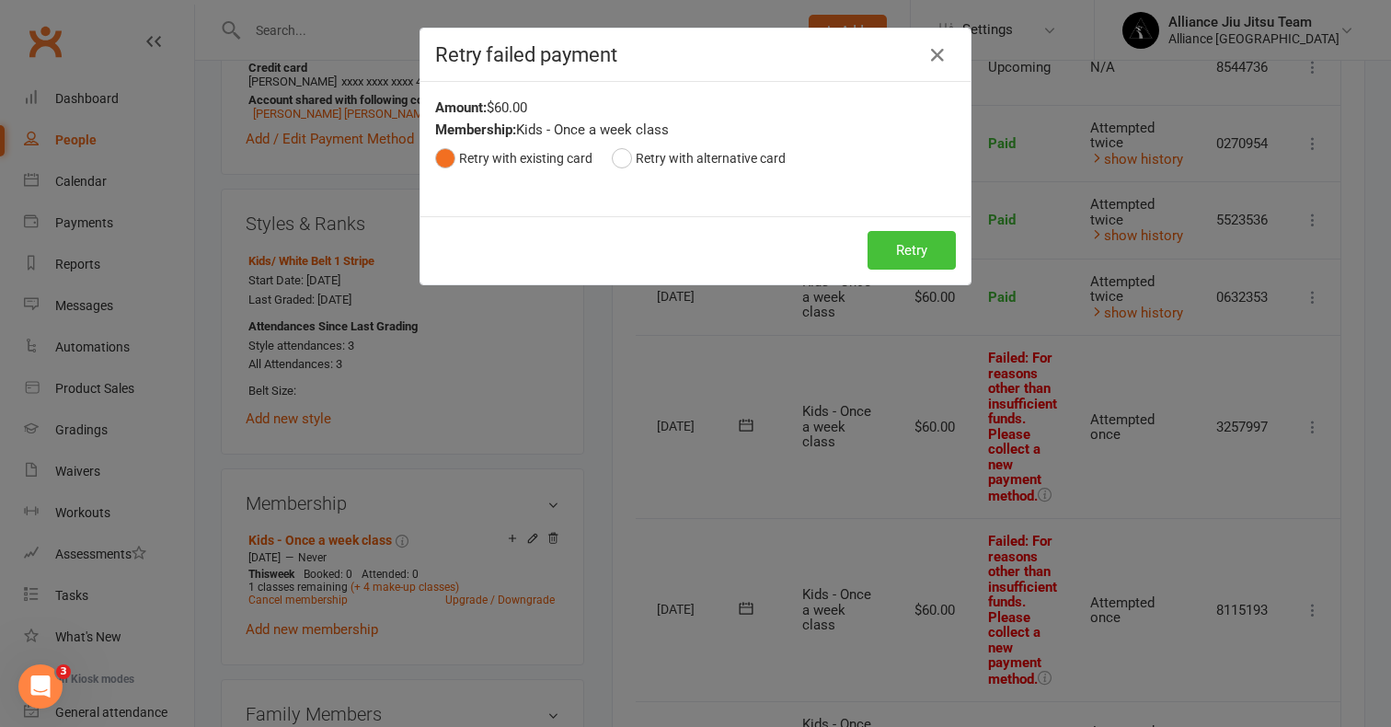
click at [902, 247] on button "Retry" at bounding box center [912, 250] width 88 height 39
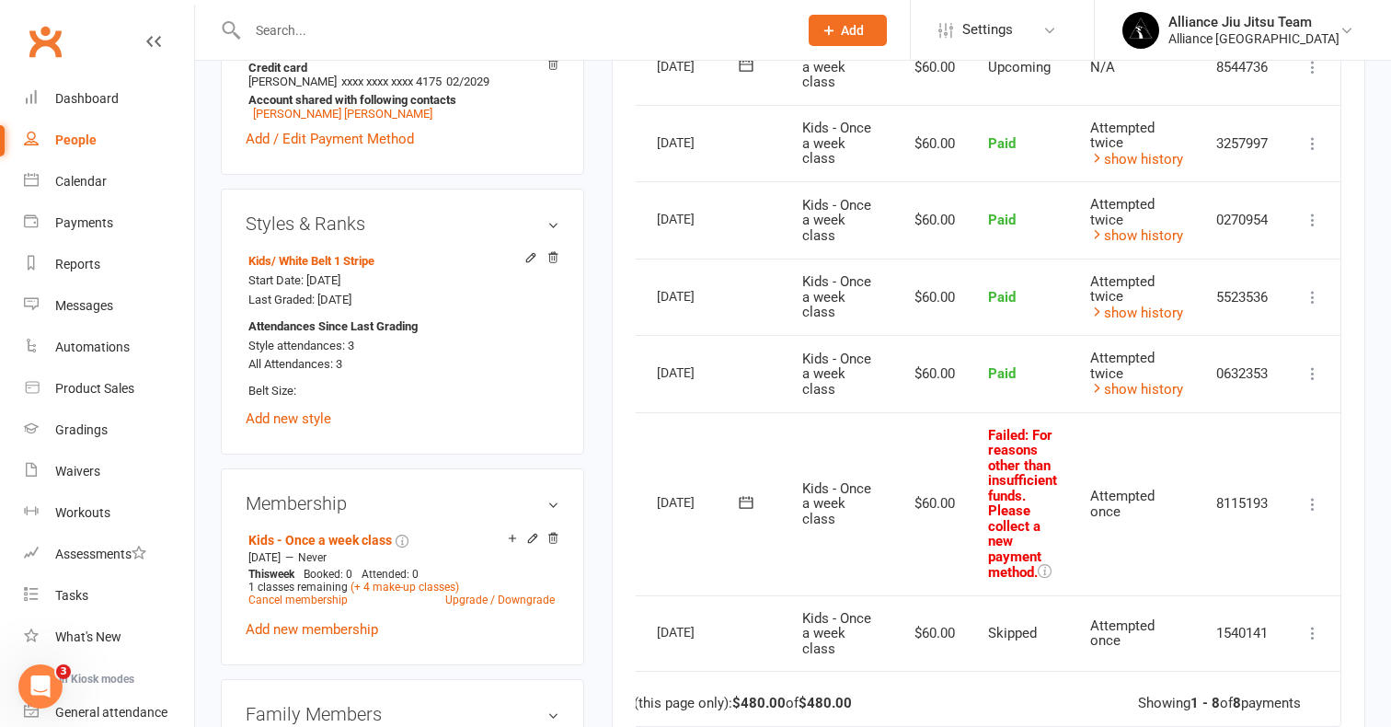
click at [1307, 495] on icon at bounding box center [1313, 504] width 18 height 18
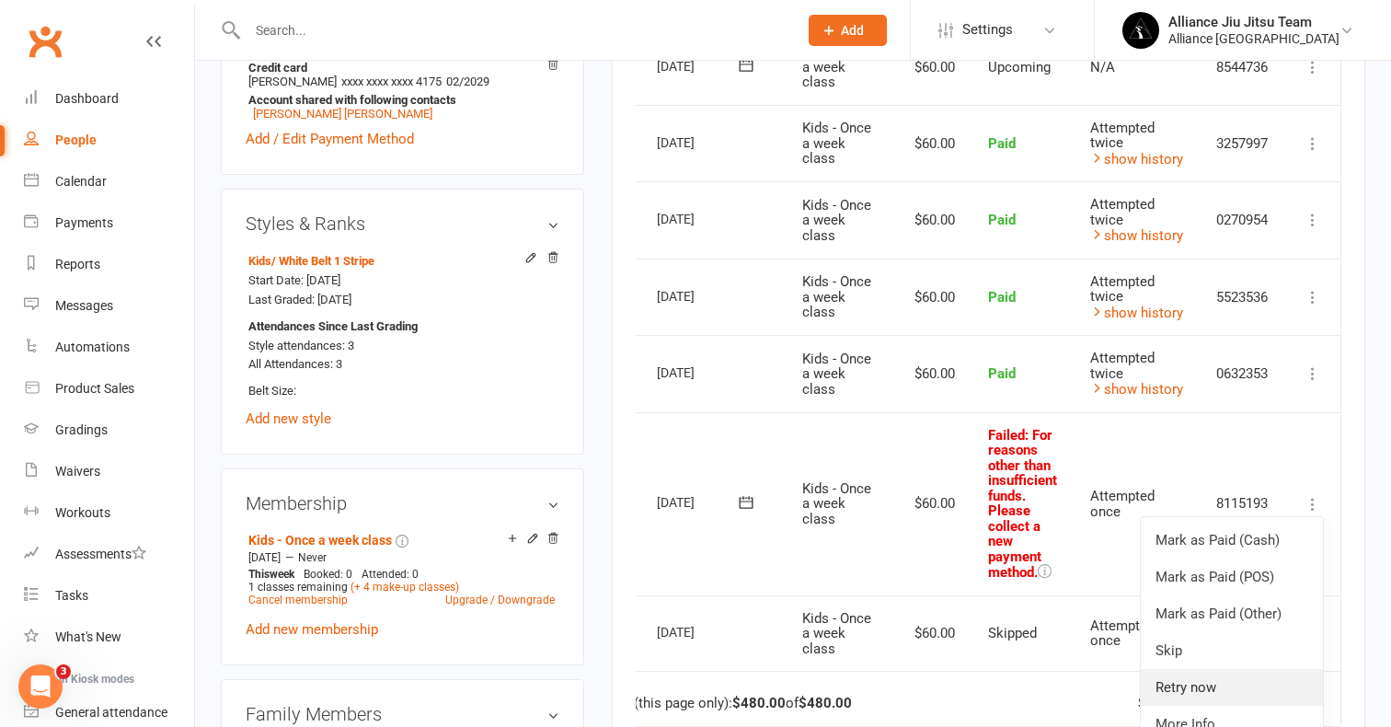
click at [1200, 671] on link "Retry now" at bounding box center [1232, 687] width 182 height 37
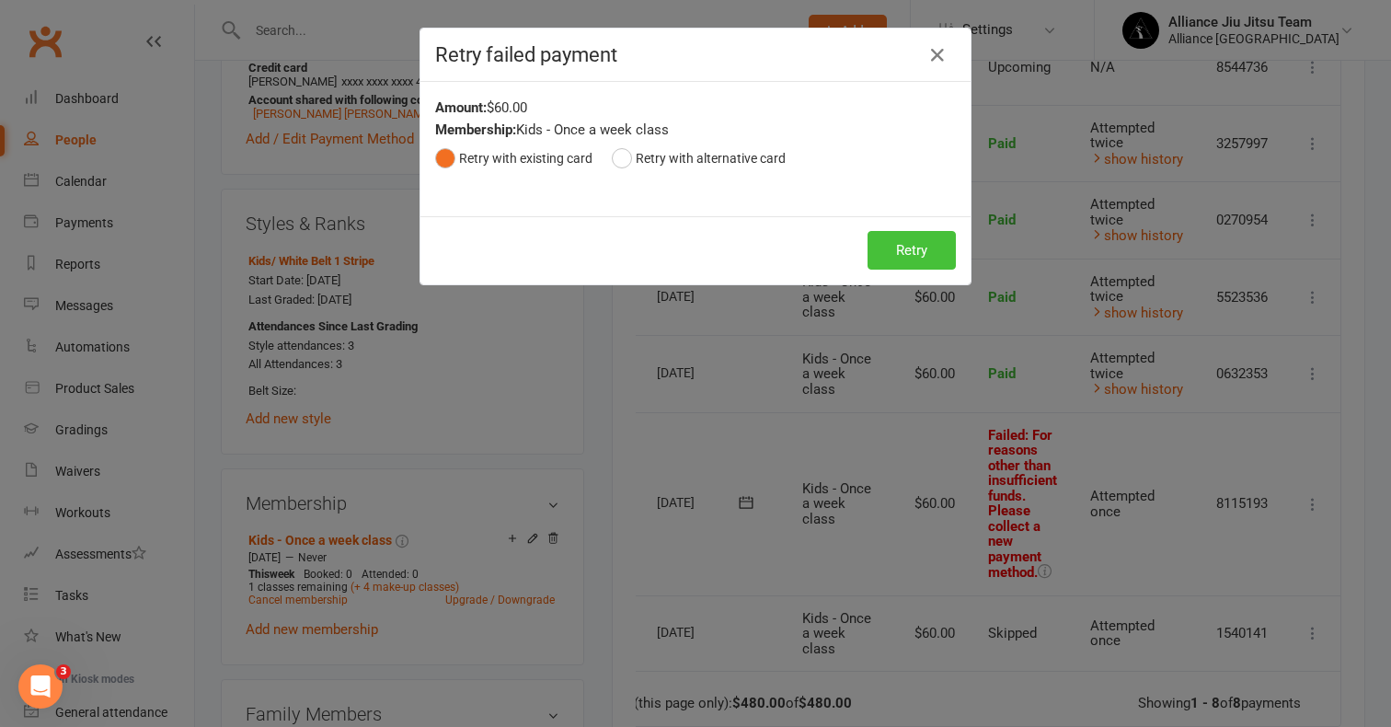
click at [893, 249] on button "Retry" at bounding box center [912, 250] width 88 height 39
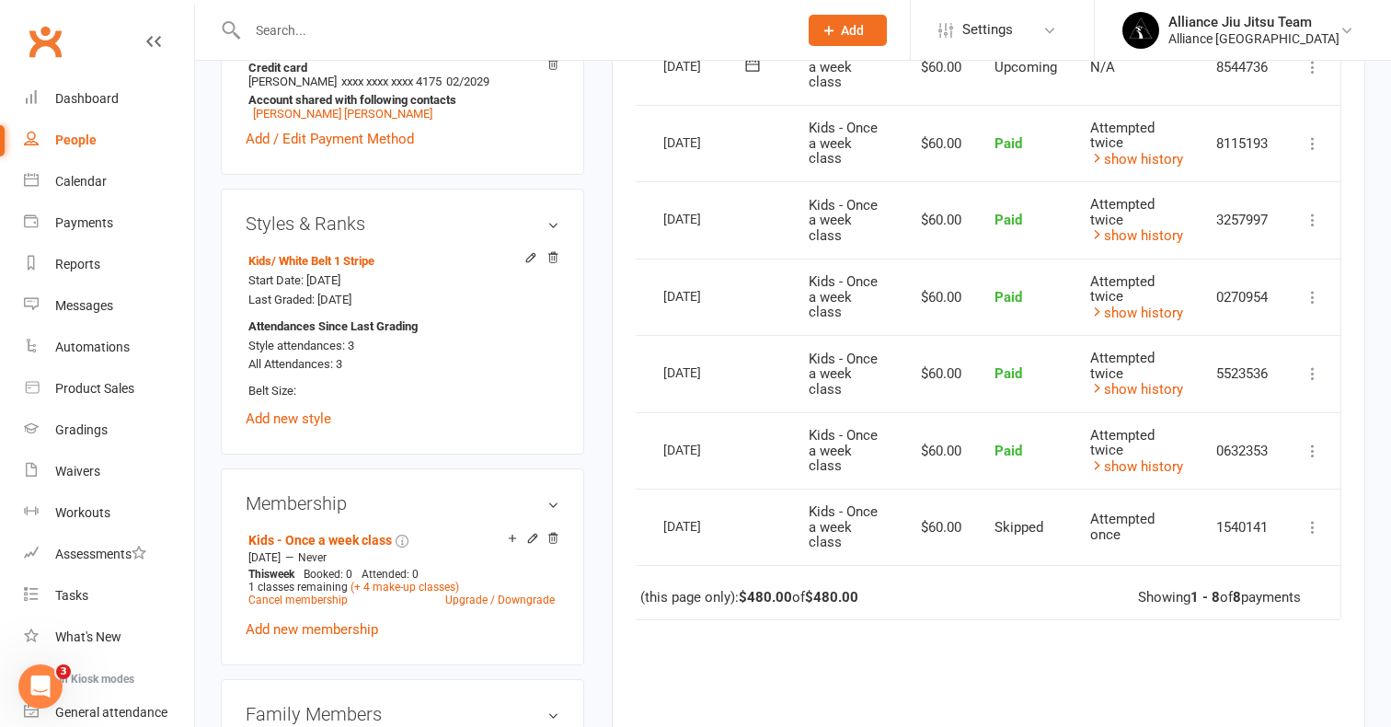
scroll to position [0, 51]
click at [85, 181] on div "Calendar" at bounding box center [81, 181] width 52 height 15
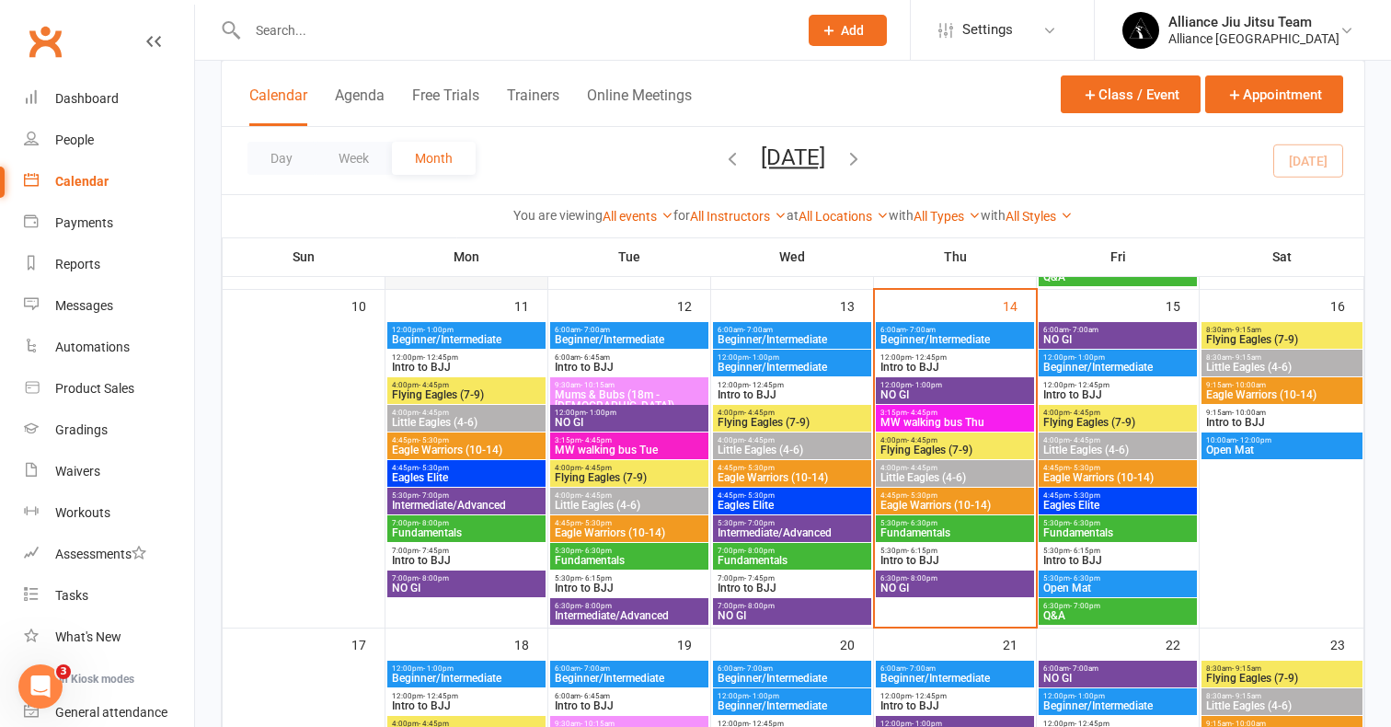
scroll to position [1056, 0]
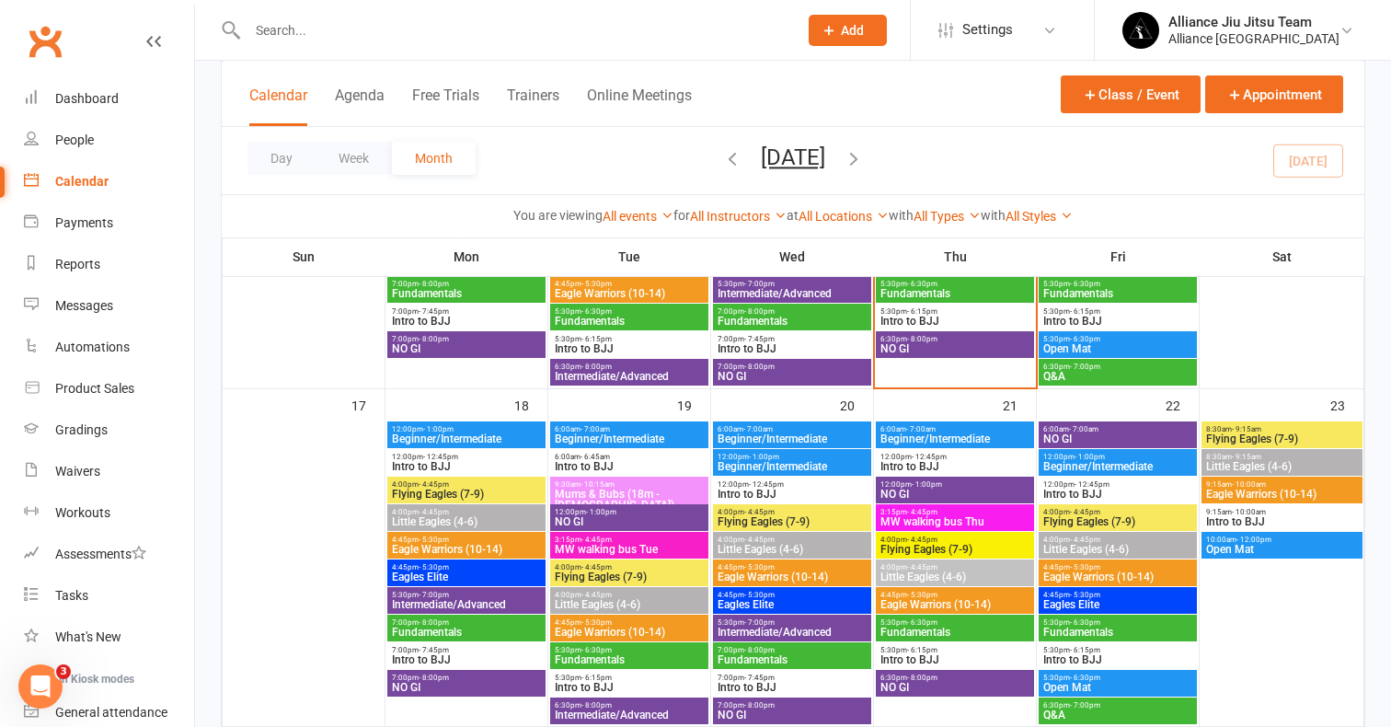
click at [631, 548] on span "MW walking bus Tue" at bounding box center [629, 549] width 151 height 11
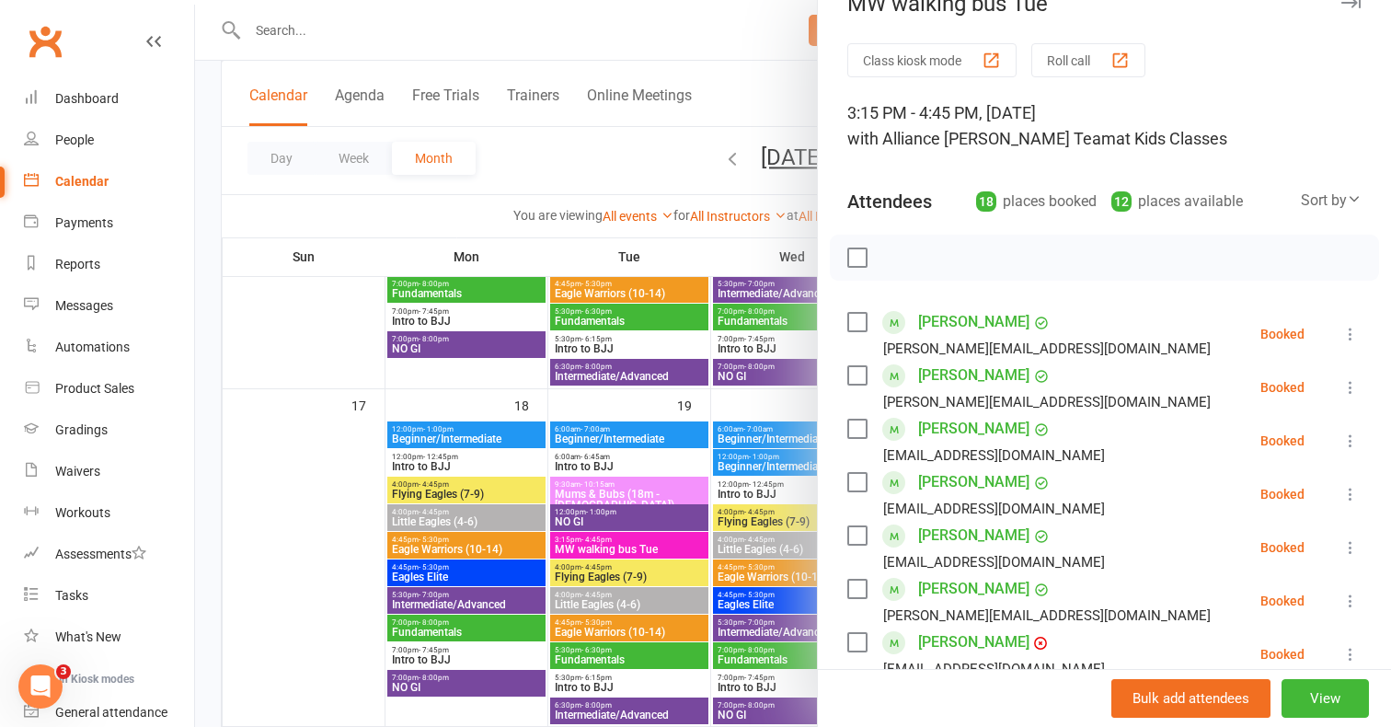
scroll to position [55, 0]
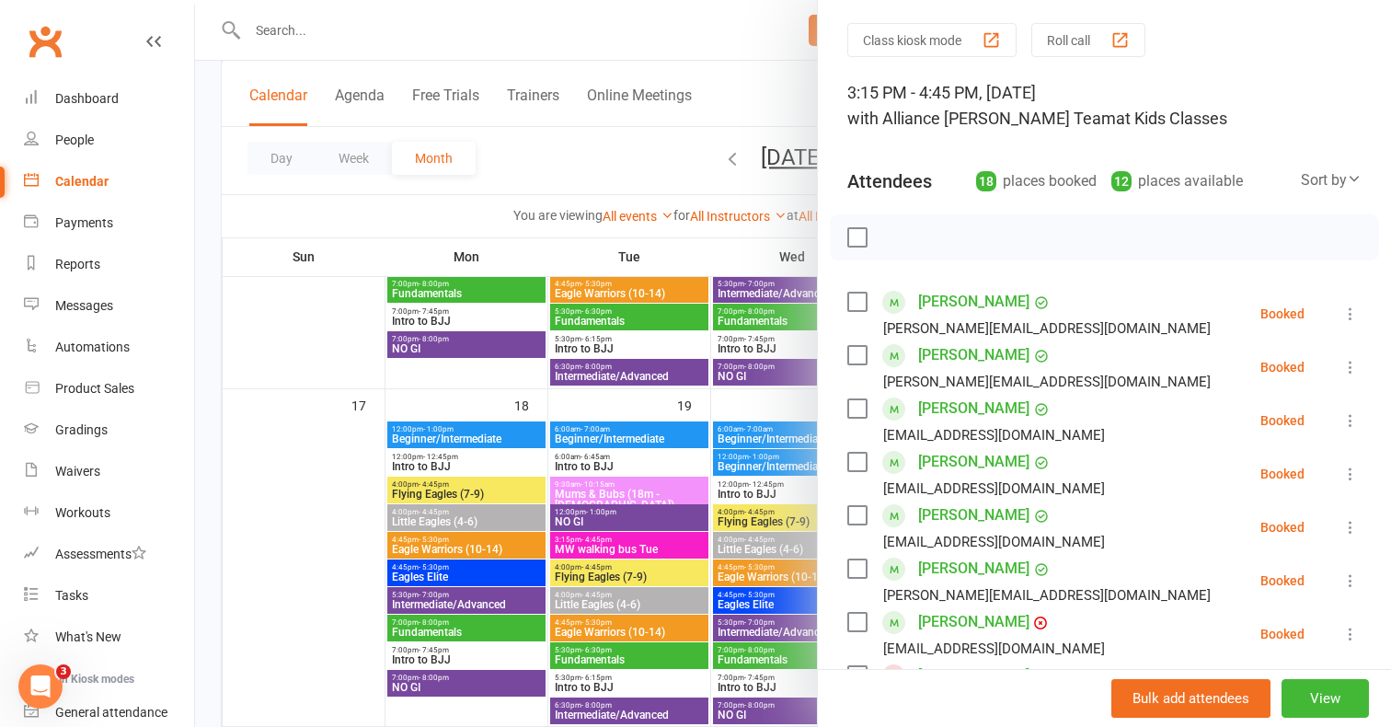
click at [1350, 419] on icon at bounding box center [1351, 420] width 18 height 18
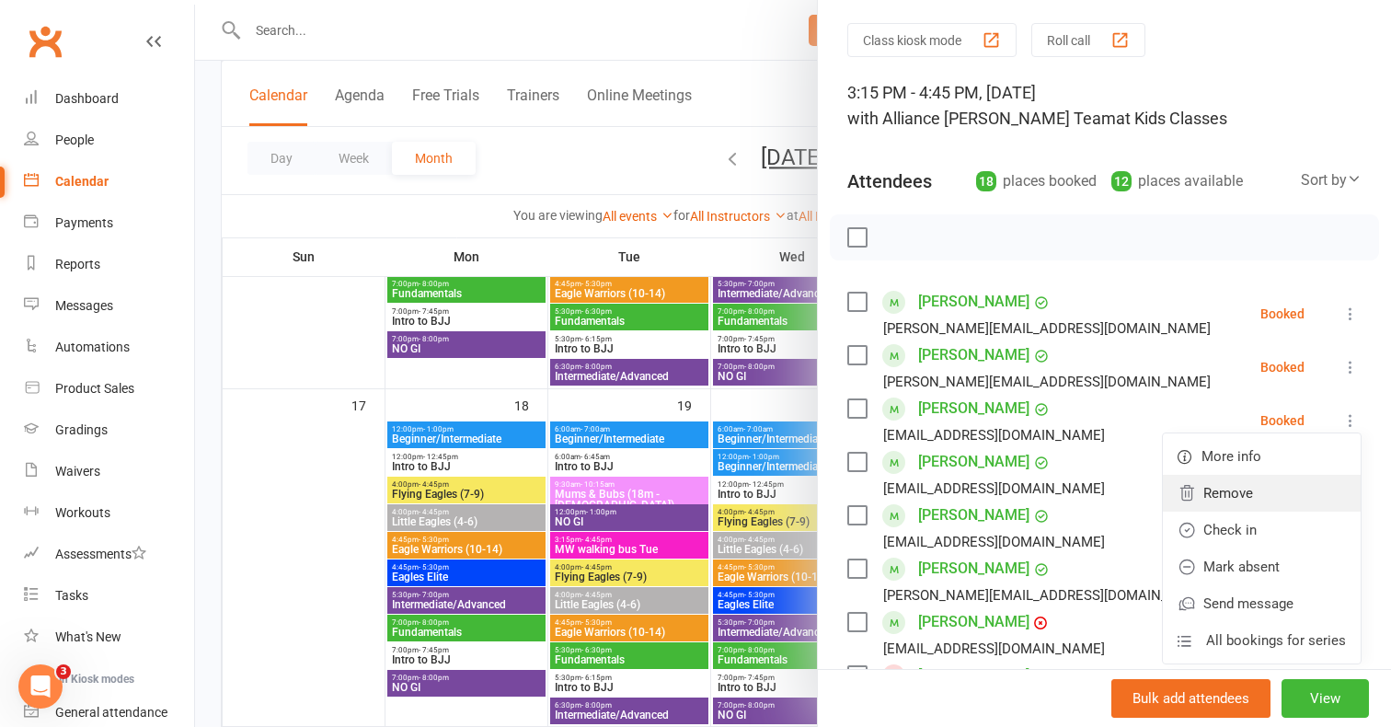
click at [1255, 502] on link "Remove" at bounding box center [1262, 493] width 198 height 37
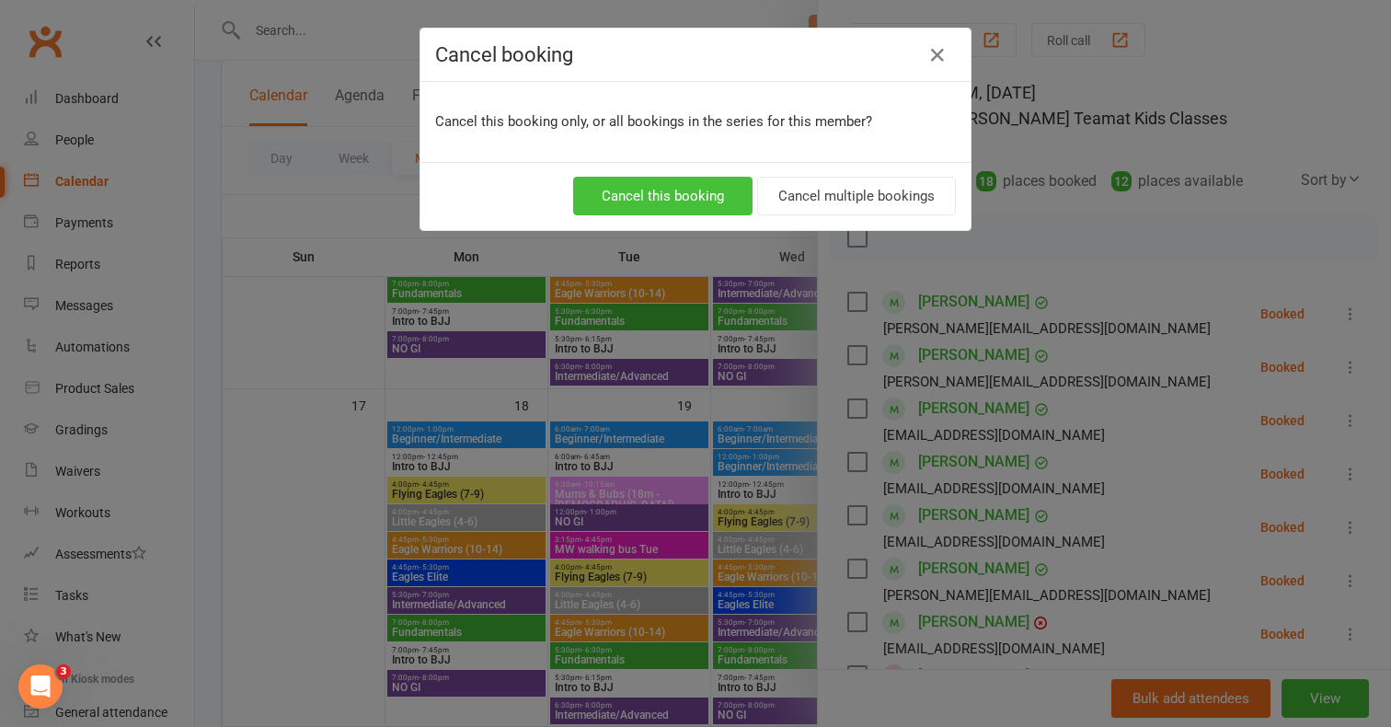
click at [698, 185] on button "Cancel this booking" at bounding box center [662, 196] width 179 height 39
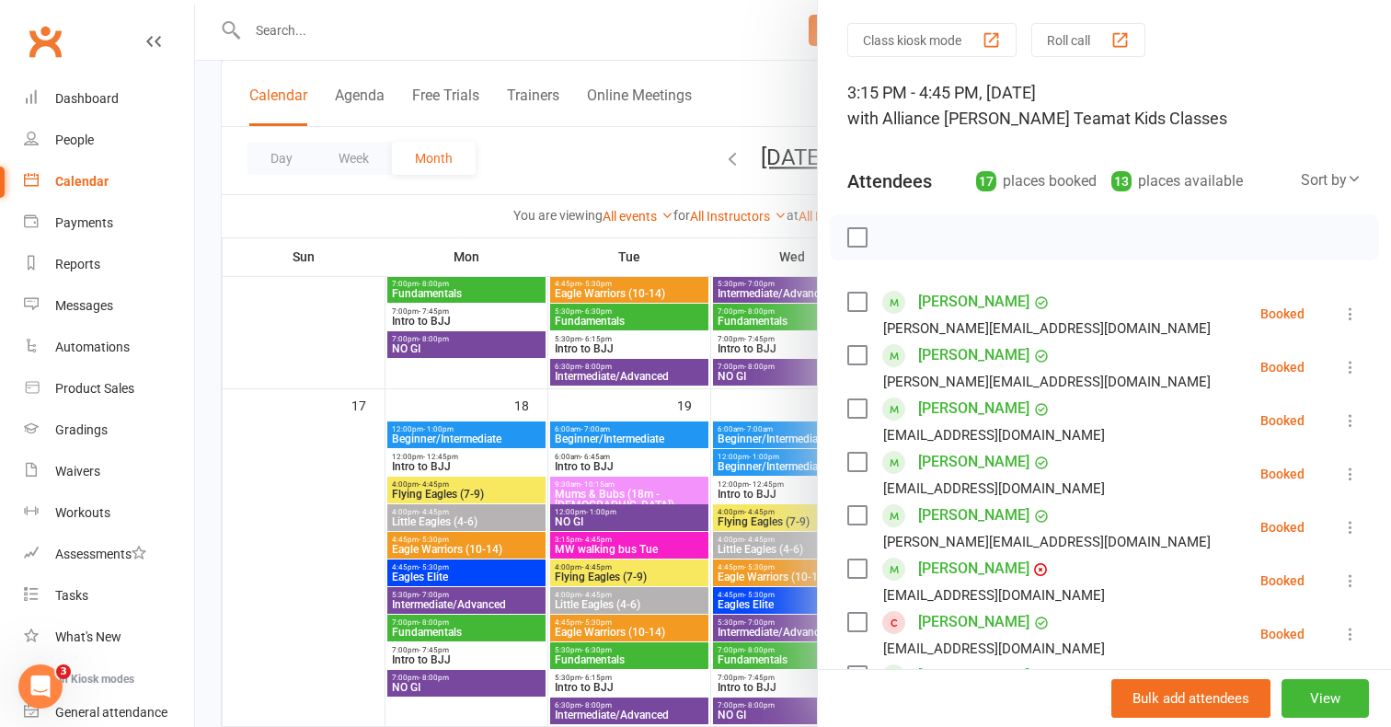
click at [1351, 420] on icon at bounding box center [1351, 420] width 18 height 18
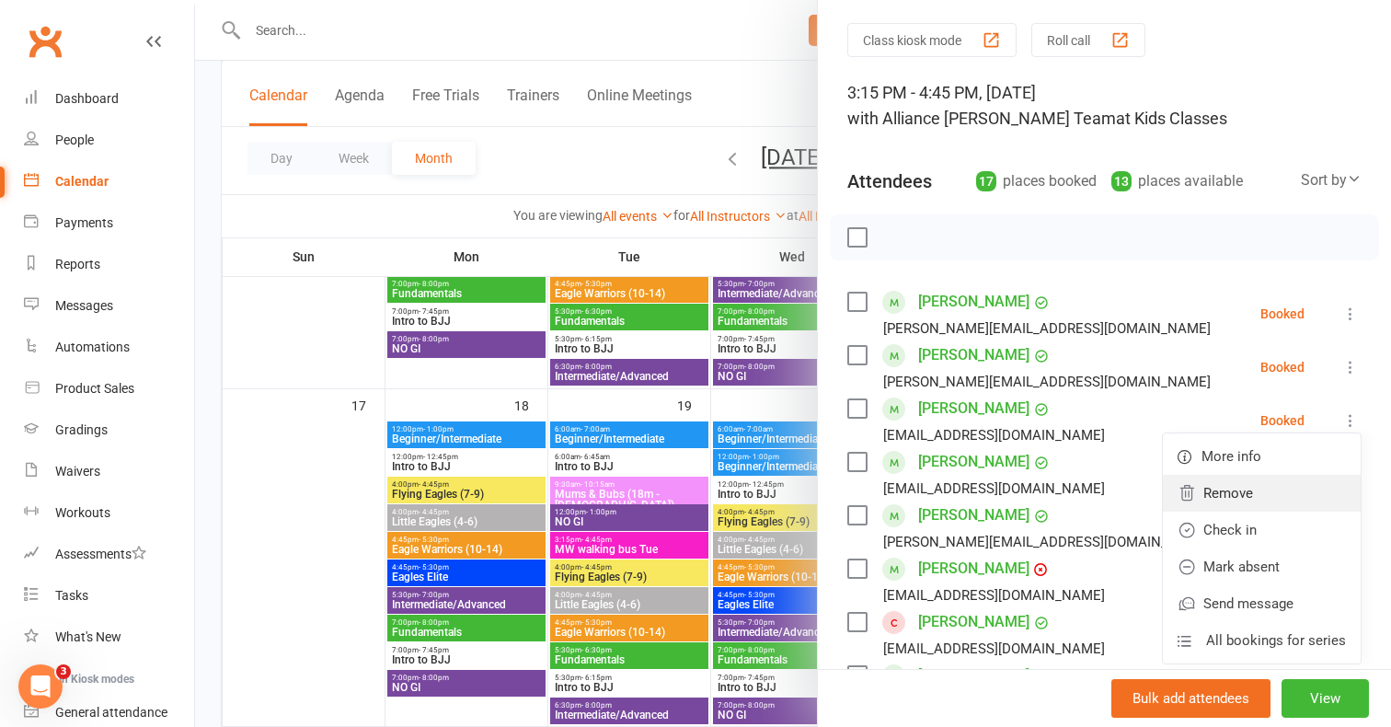
click at [1232, 497] on link "Remove" at bounding box center [1262, 493] width 198 height 37
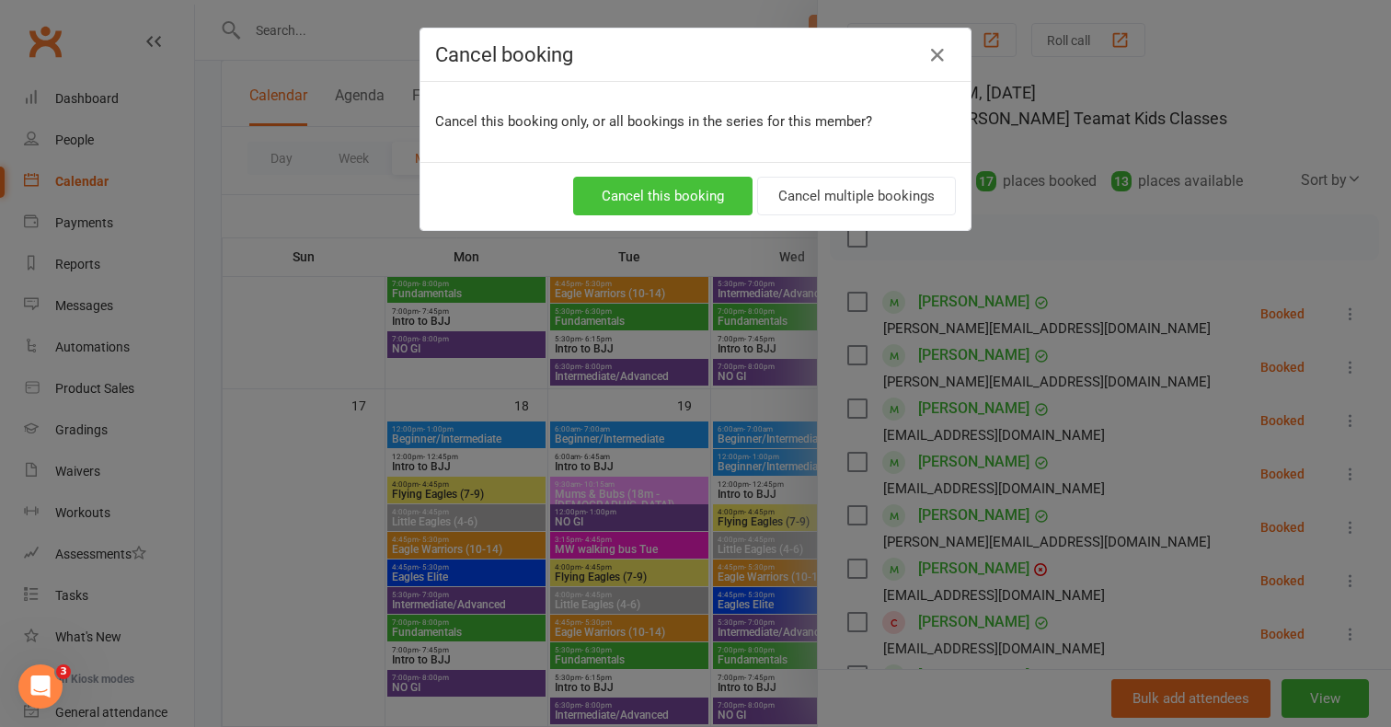
click at [662, 196] on button "Cancel this booking" at bounding box center [662, 196] width 179 height 39
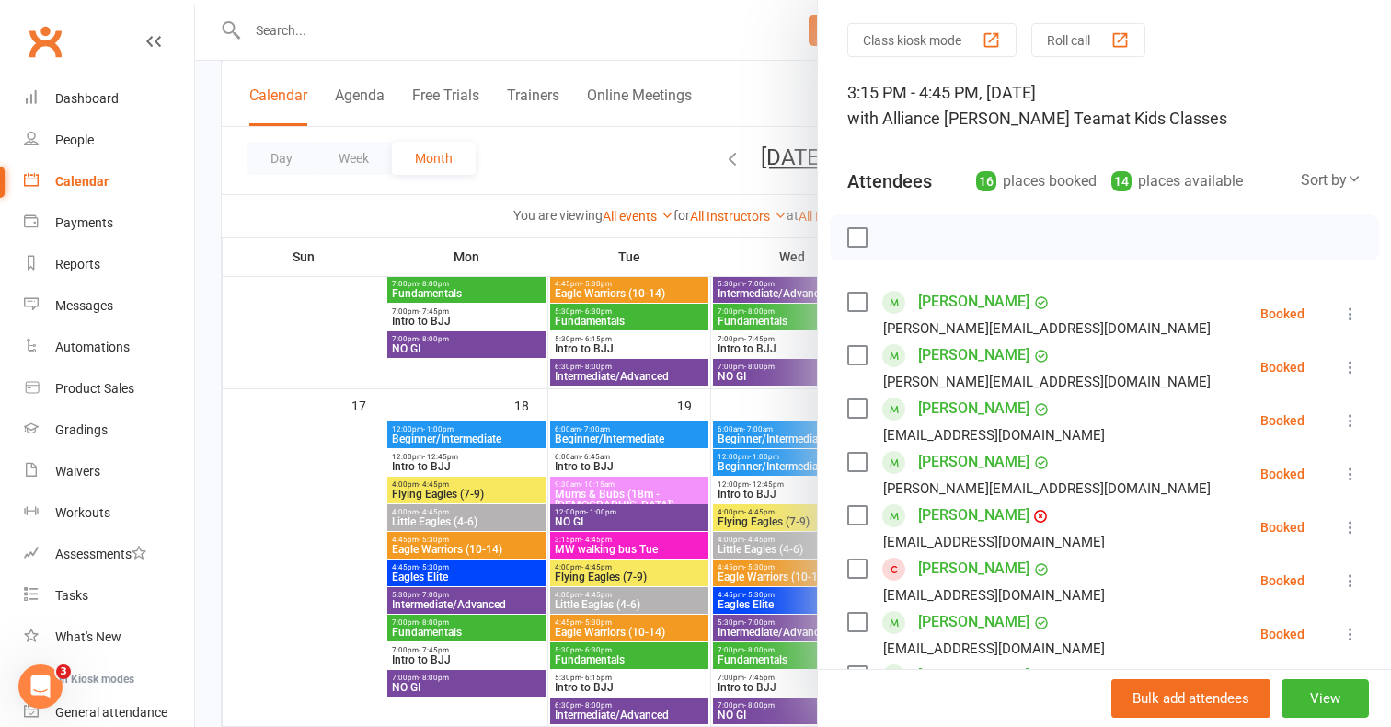
click at [729, 407] on div at bounding box center [793, 363] width 1196 height 727
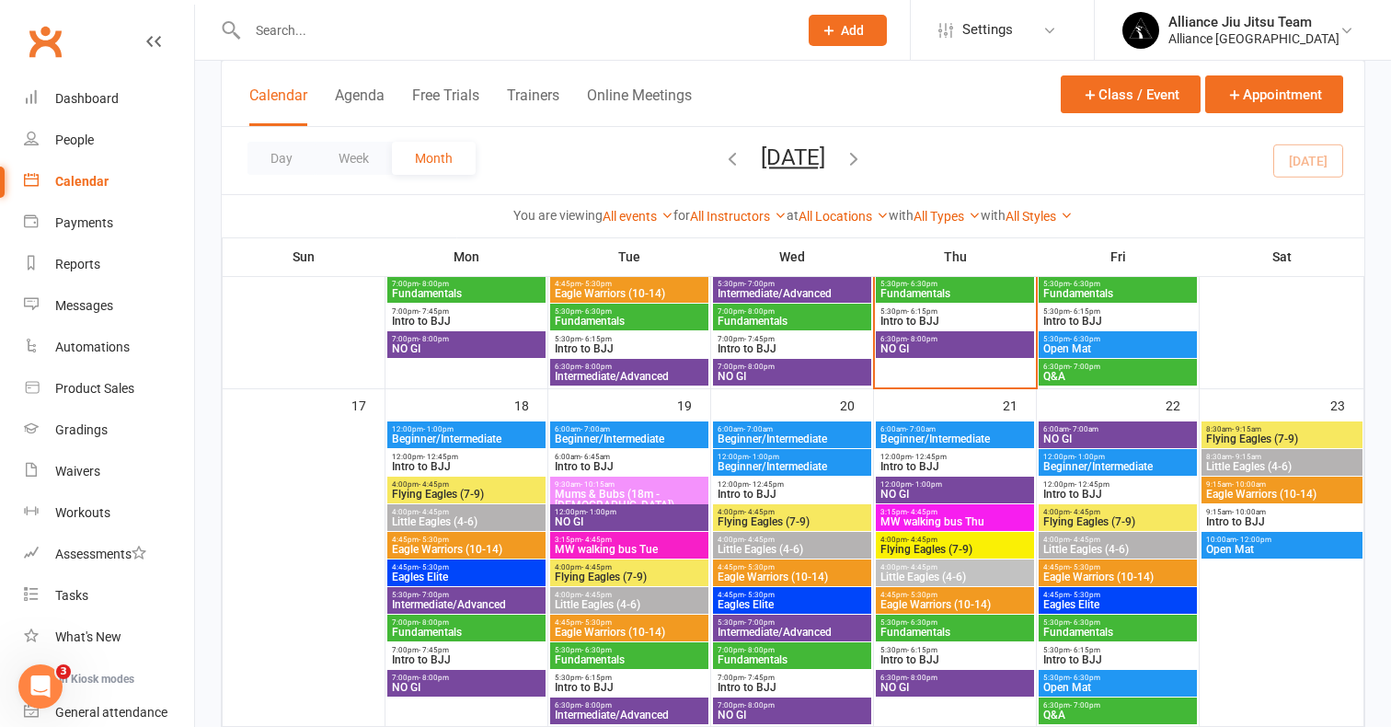
click at [950, 522] on span "MW walking bus Thu" at bounding box center [955, 521] width 151 height 11
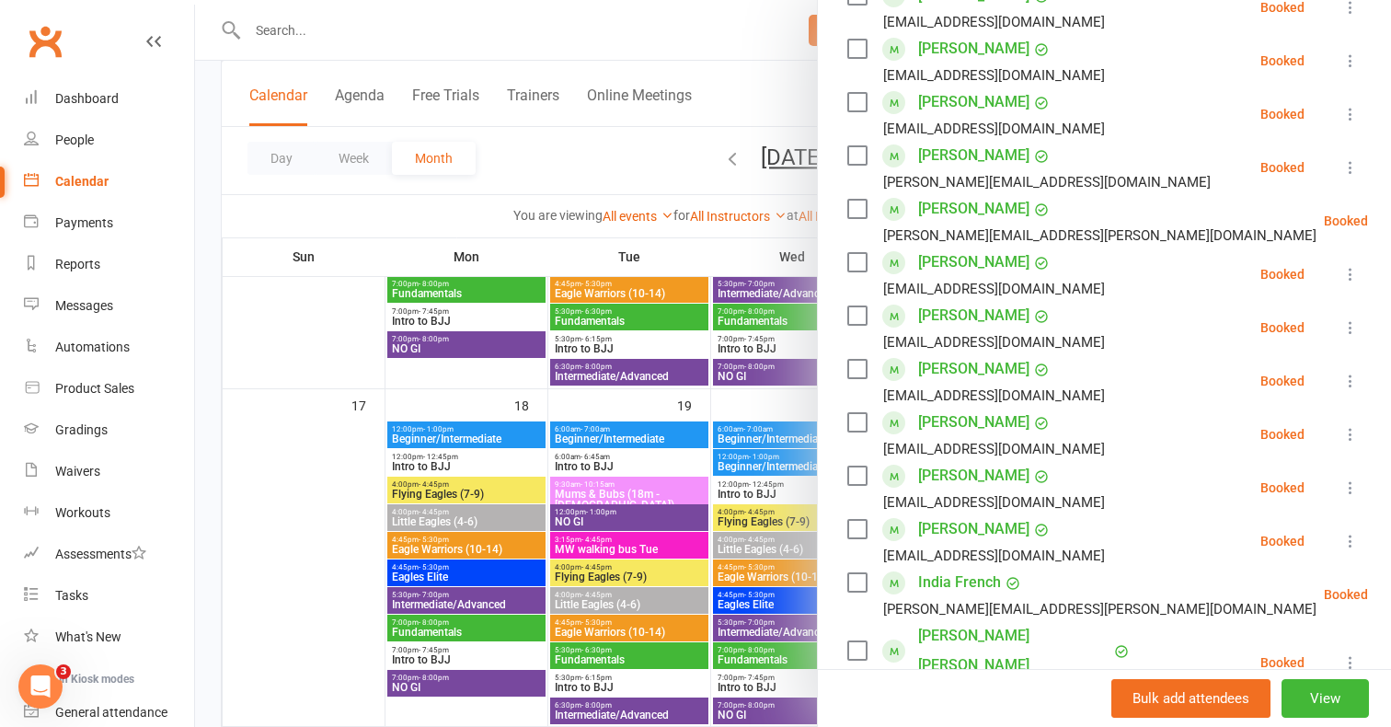
scroll to position [374, 0]
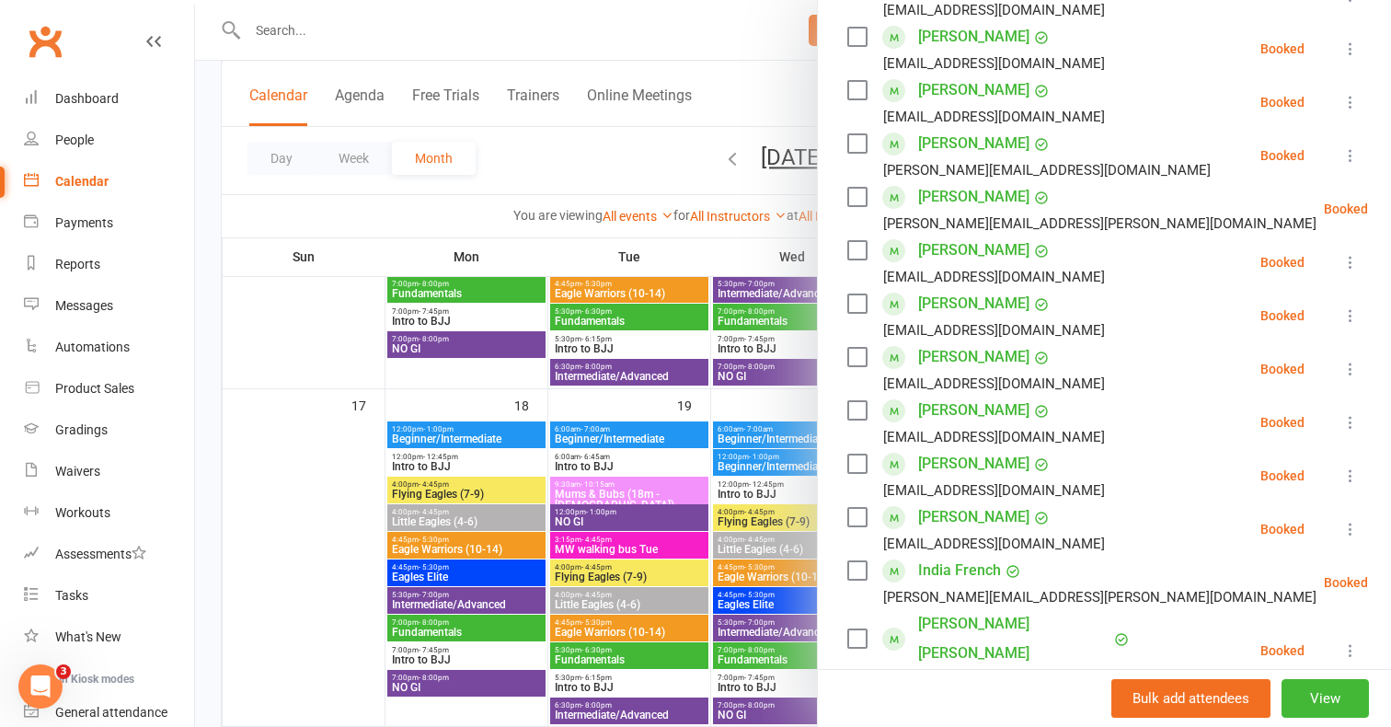
click at [1346, 314] on icon at bounding box center [1351, 315] width 18 height 18
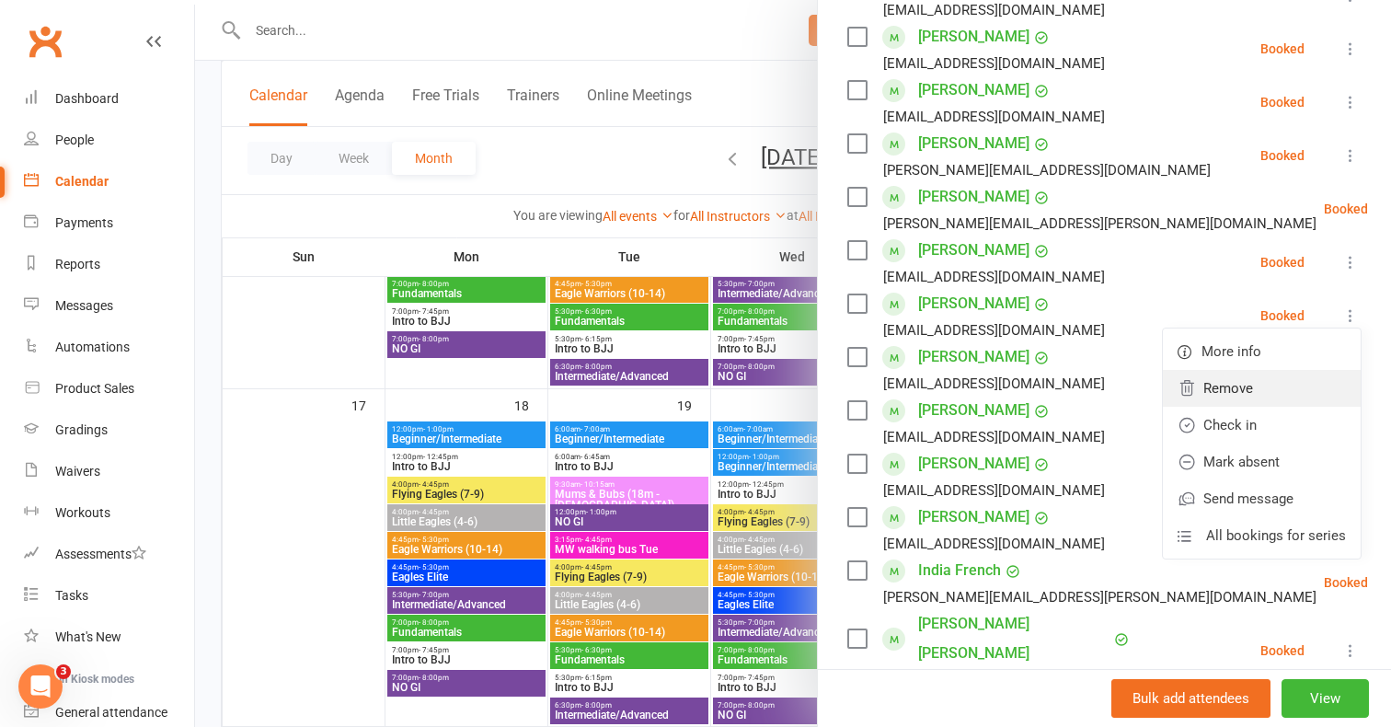
click at [1255, 387] on link "Remove" at bounding box center [1262, 388] width 198 height 37
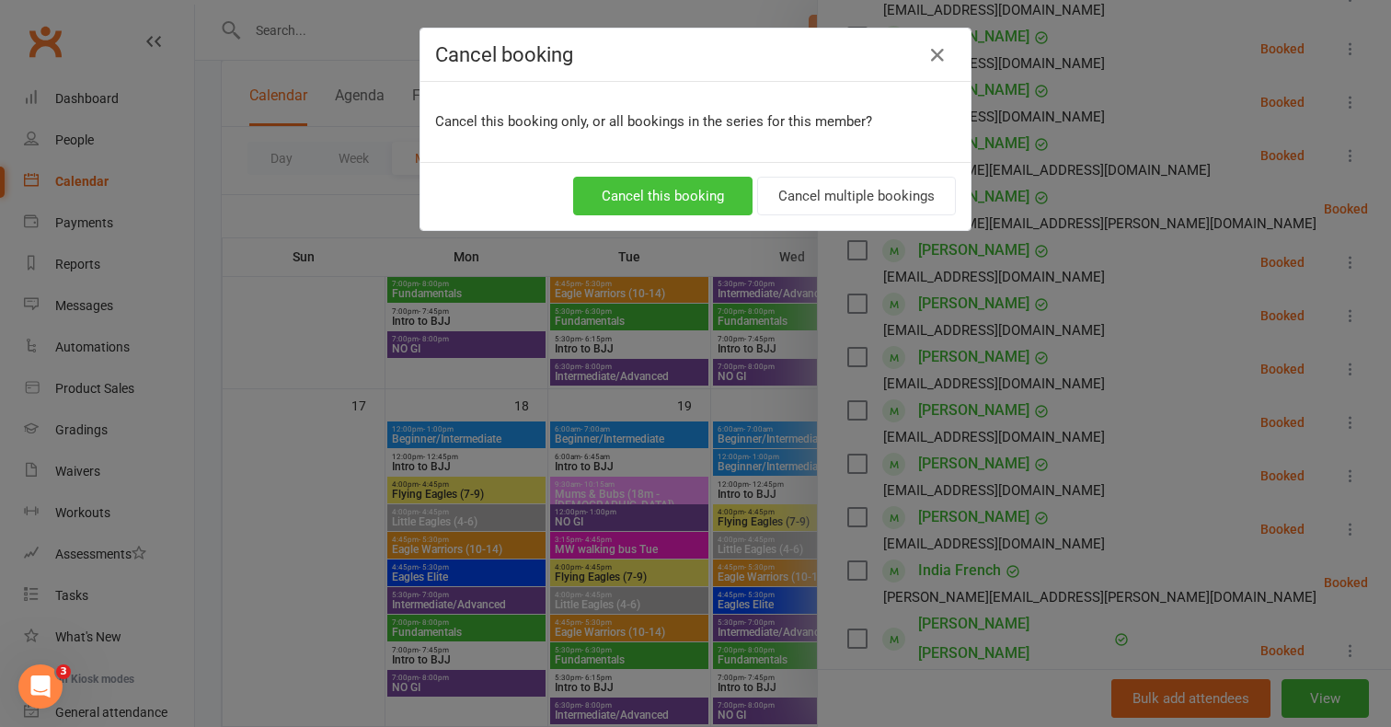
click at [687, 188] on button "Cancel this booking" at bounding box center [662, 196] width 179 height 39
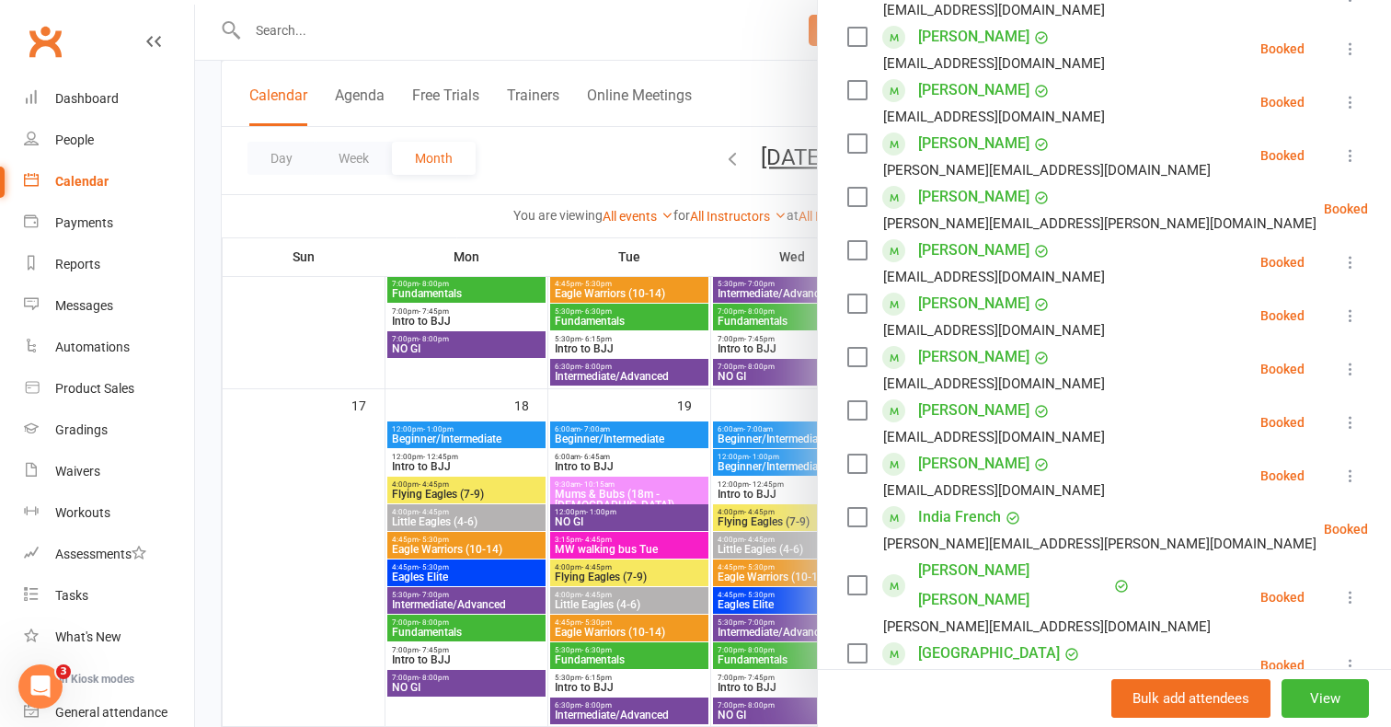
click at [1349, 321] on icon at bounding box center [1351, 315] width 18 height 18
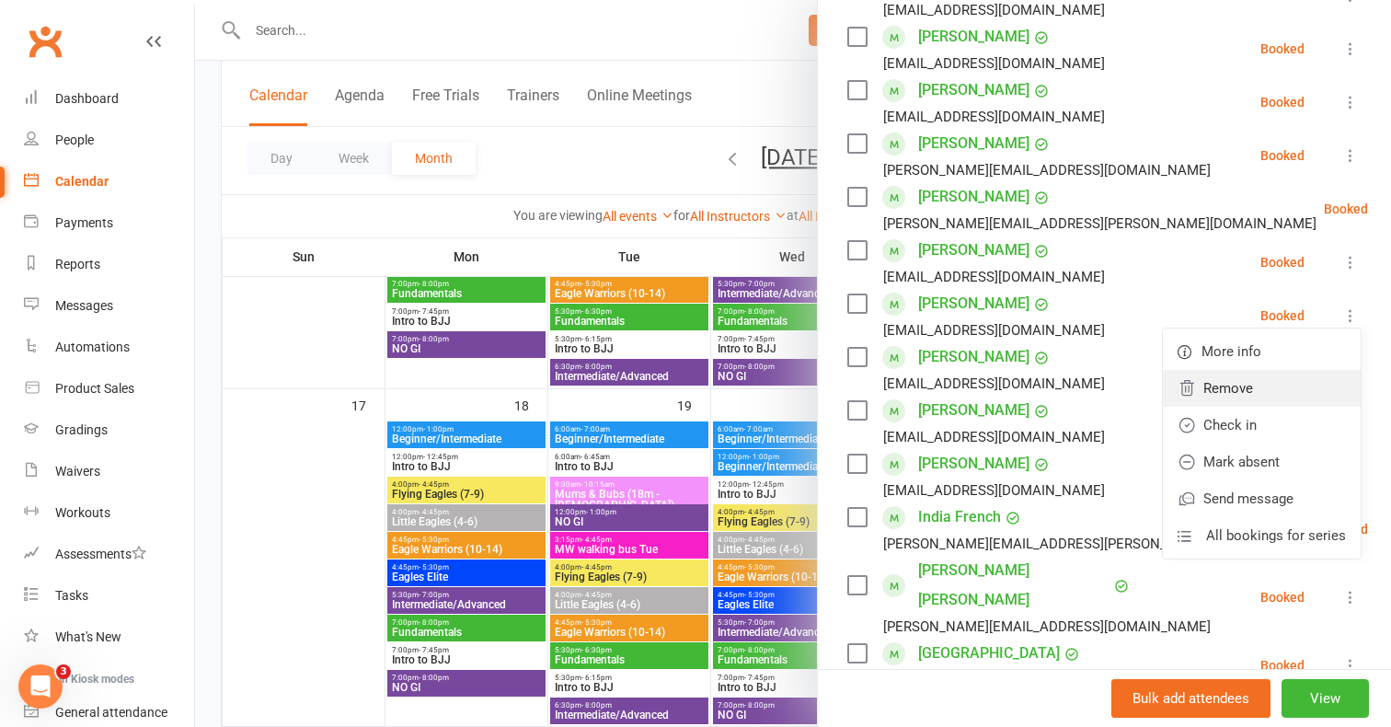
click at [1242, 384] on link "Remove" at bounding box center [1262, 388] width 198 height 37
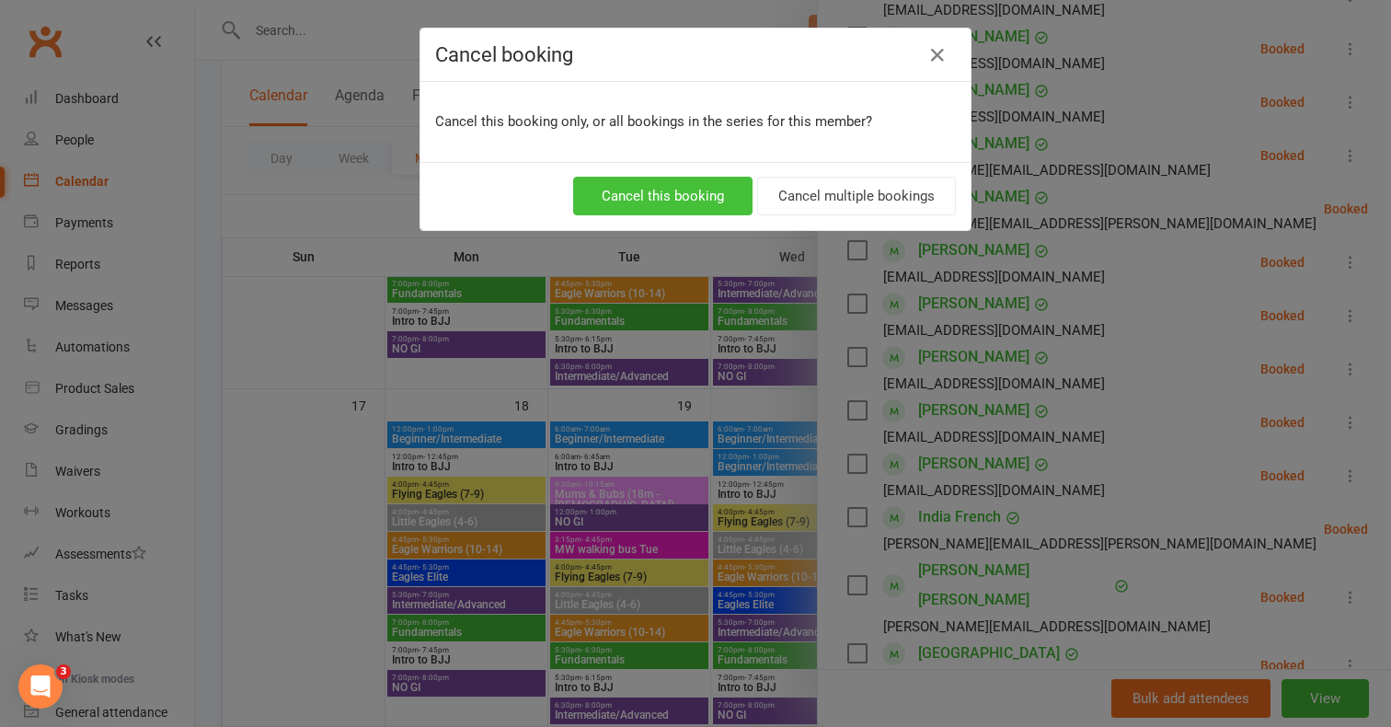
click at [660, 187] on button "Cancel this booking" at bounding box center [662, 196] width 179 height 39
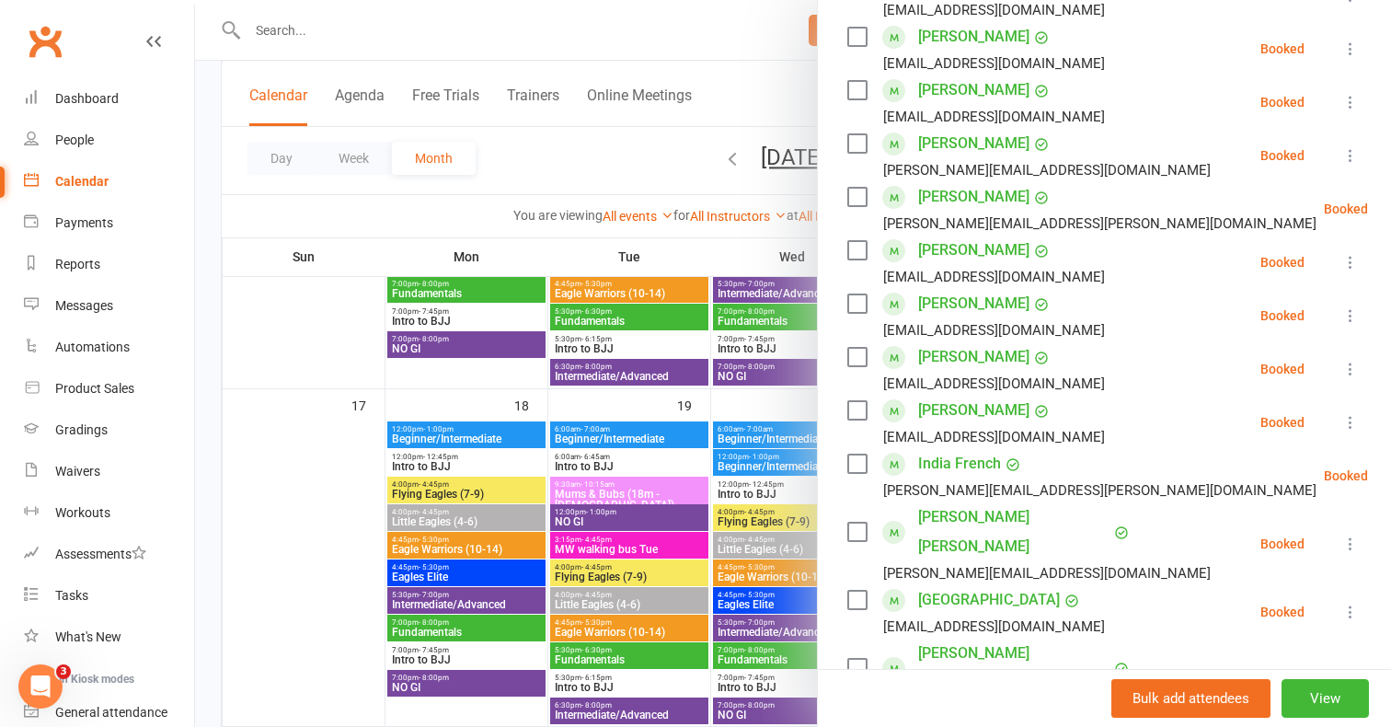
click at [378, 26] on div at bounding box center [793, 363] width 1196 height 727
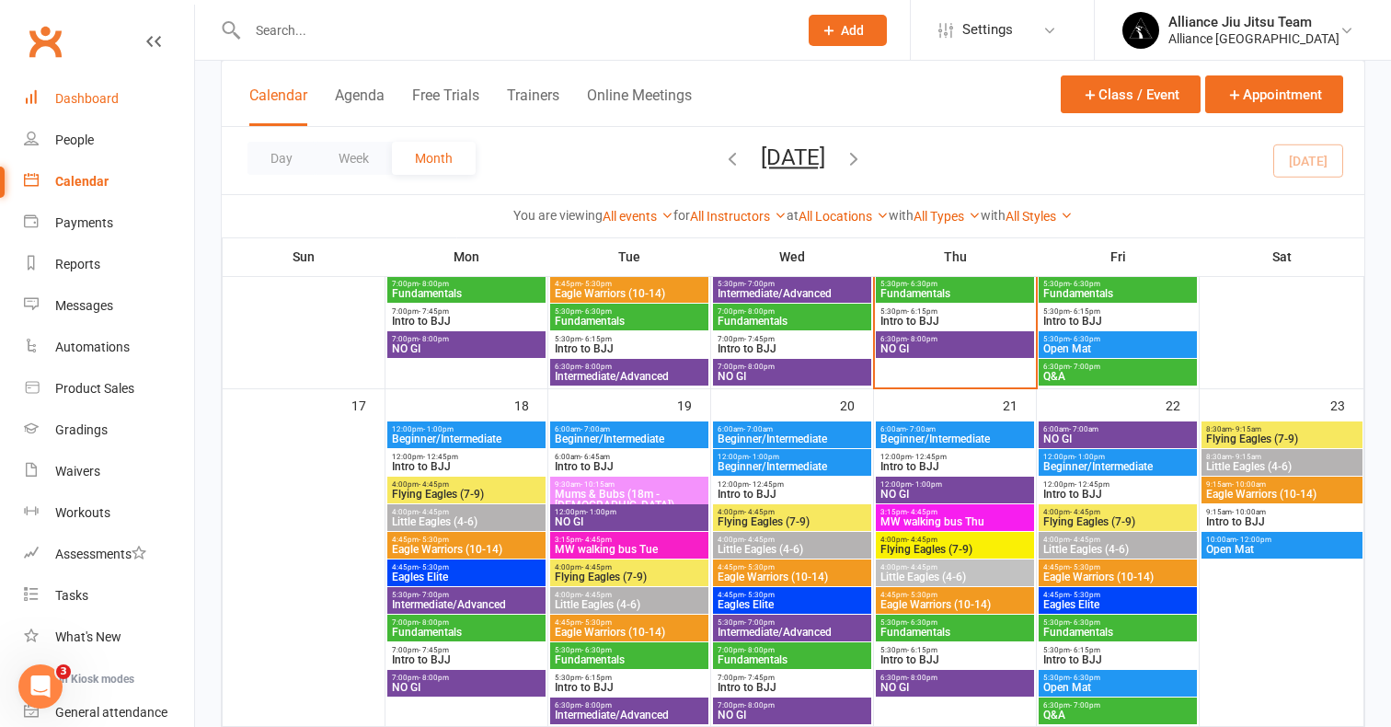
click at [99, 103] on div "Dashboard" at bounding box center [86, 98] width 63 height 15
